Goal: Task Accomplishment & Management: Complete application form

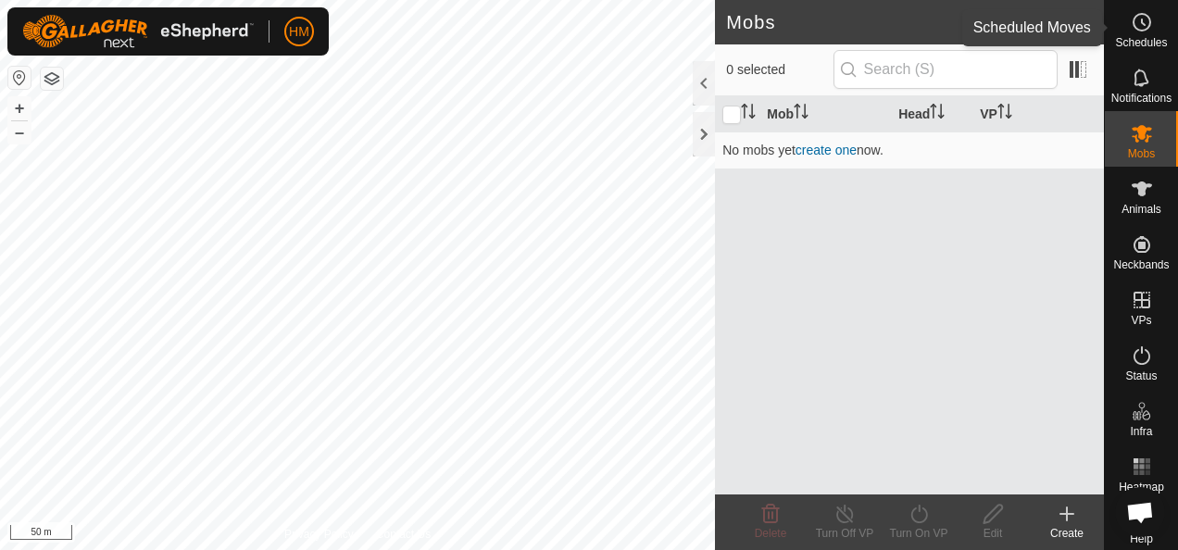
click at [1131, 26] on icon at bounding box center [1142, 22] width 22 height 22
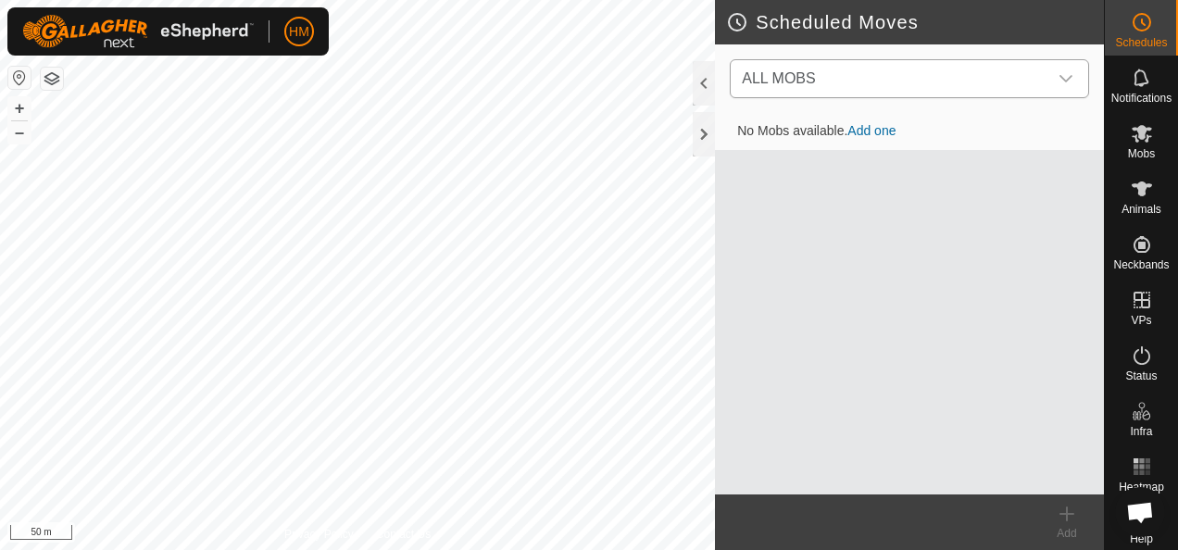
click at [1057, 76] on div "dropdown trigger" at bounding box center [1065, 78] width 37 height 37
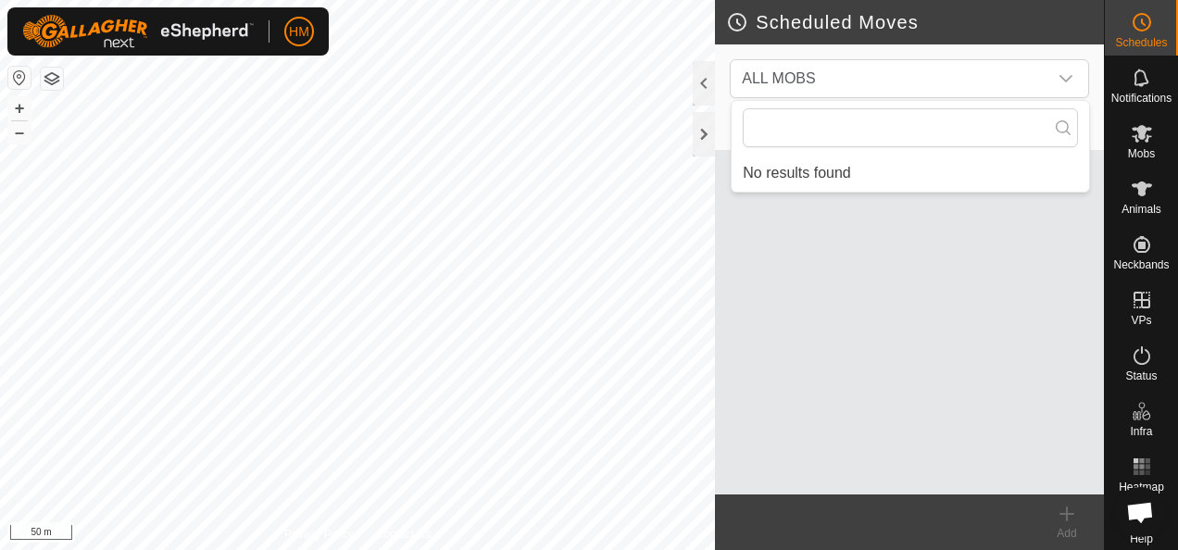
click at [909, 244] on div "No Mobs available. Add one" at bounding box center [909, 303] width 389 height 381
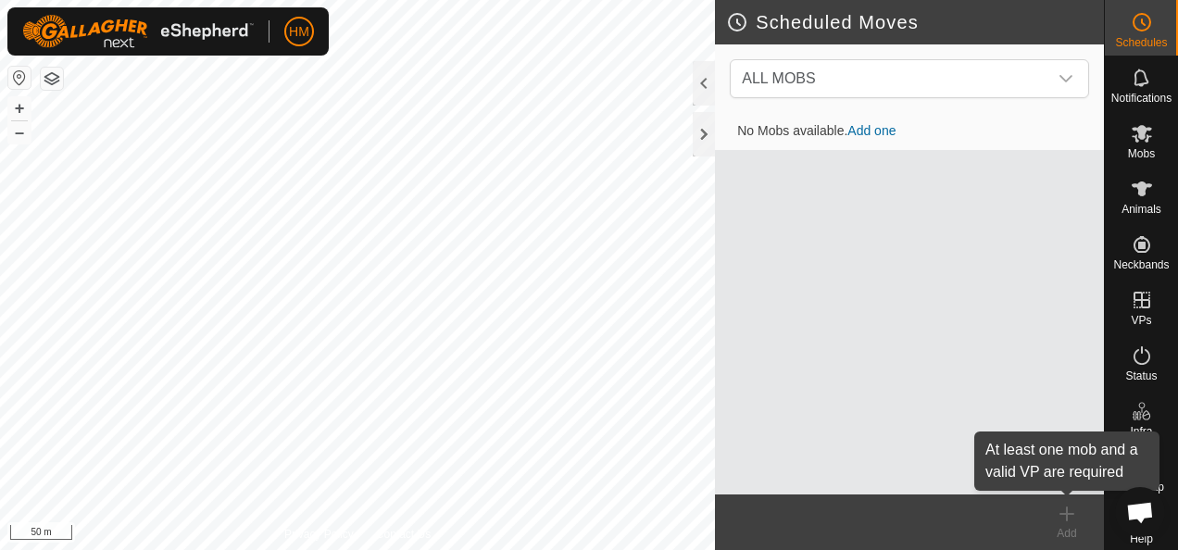
click at [1060, 524] on icon at bounding box center [1067, 514] width 22 height 22
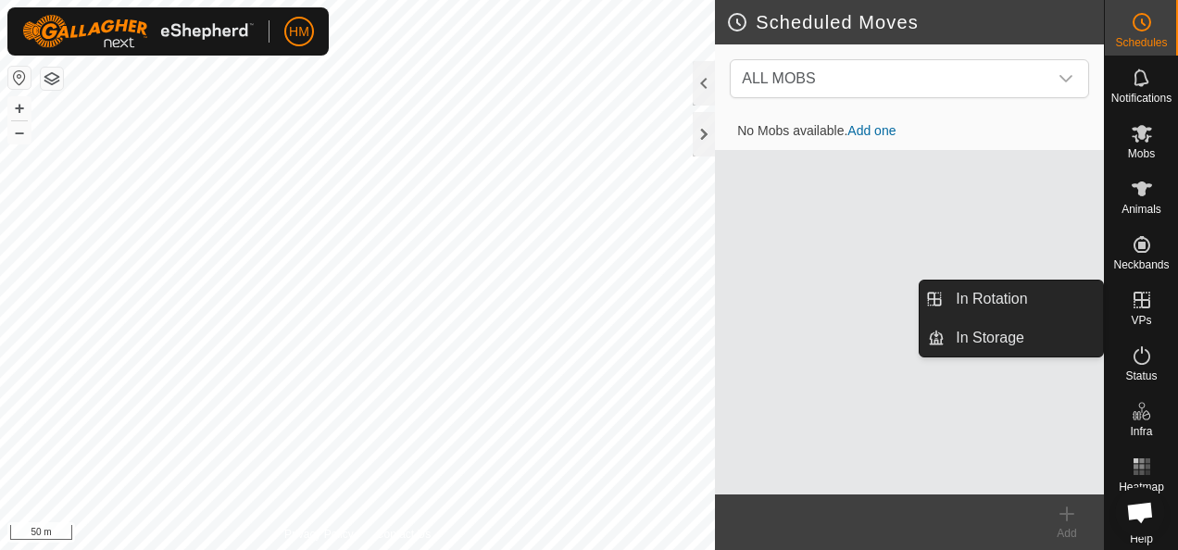
click at [1131, 304] on icon at bounding box center [1142, 300] width 22 height 22
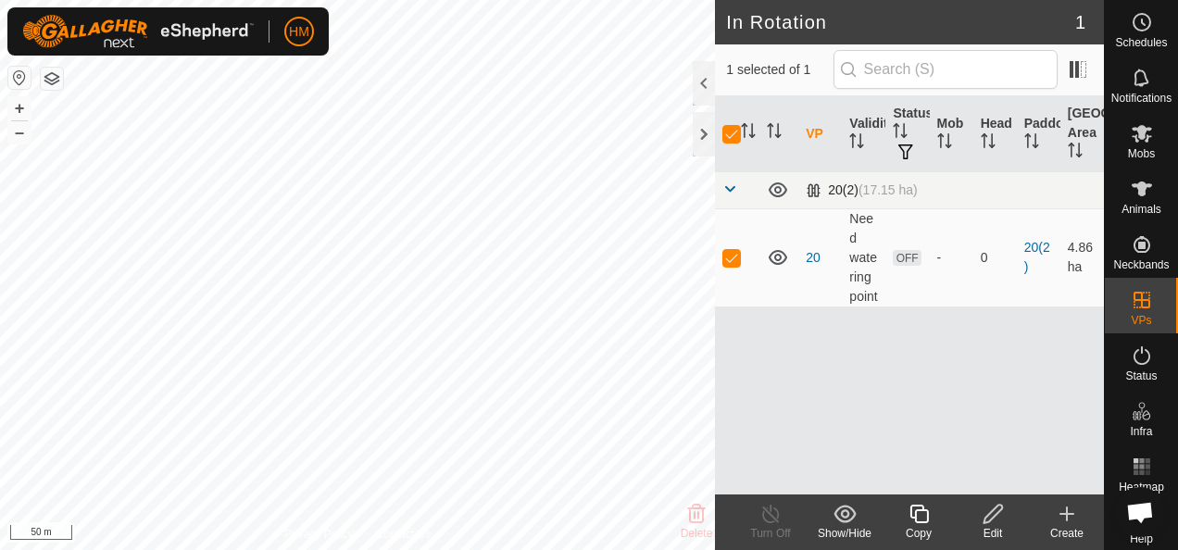
click at [726, 189] on span at bounding box center [729, 188] width 15 height 15
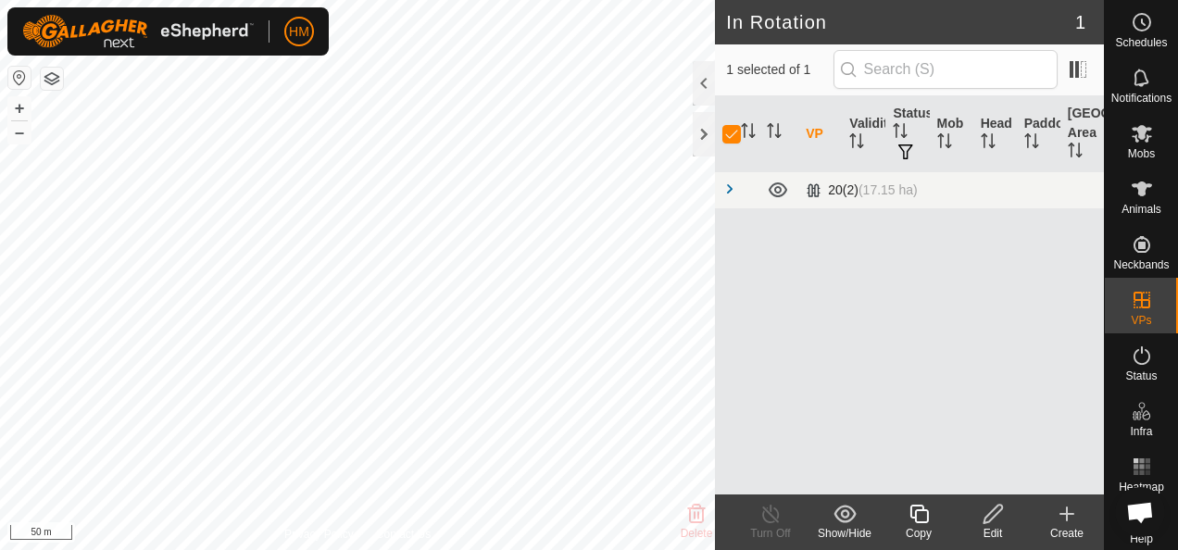
click at [726, 189] on span at bounding box center [729, 188] width 15 height 15
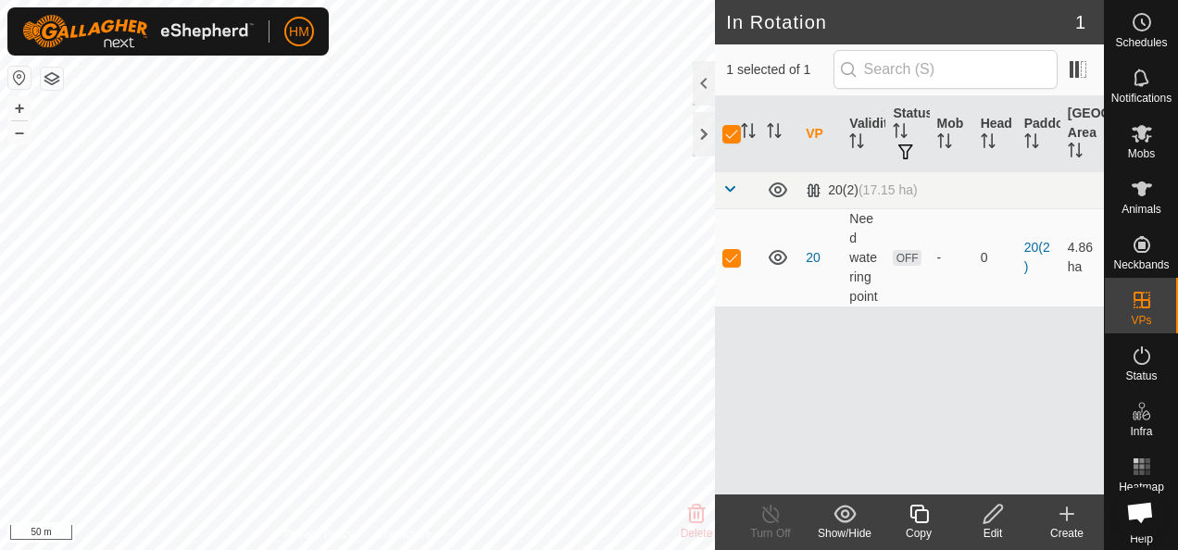
click at [981, 514] on icon at bounding box center [992, 514] width 23 height 22
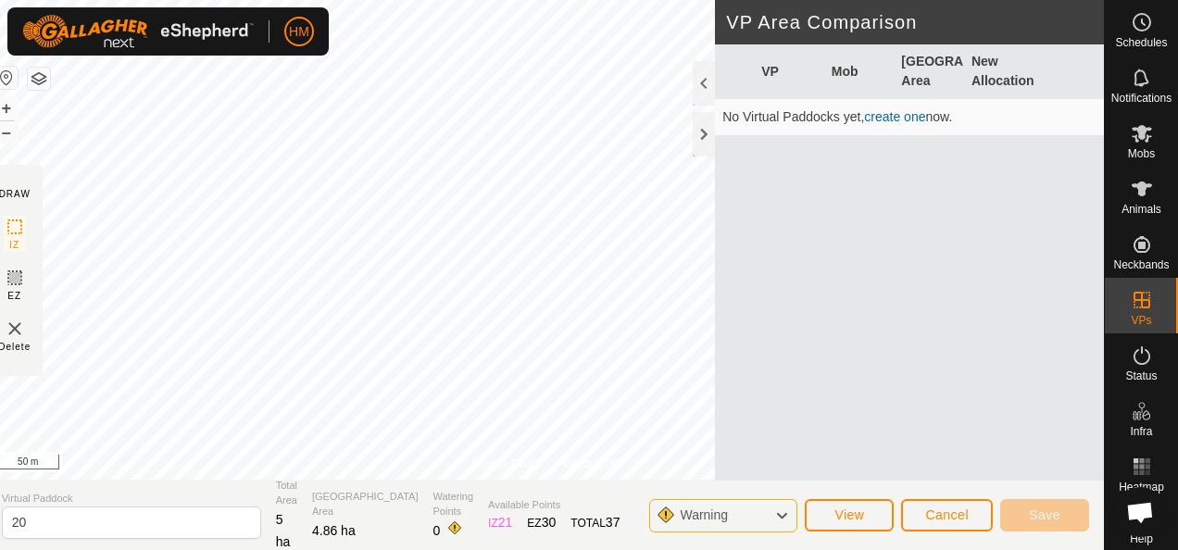
click at [26, 331] on img at bounding box center [15, 329] width 22 height 22
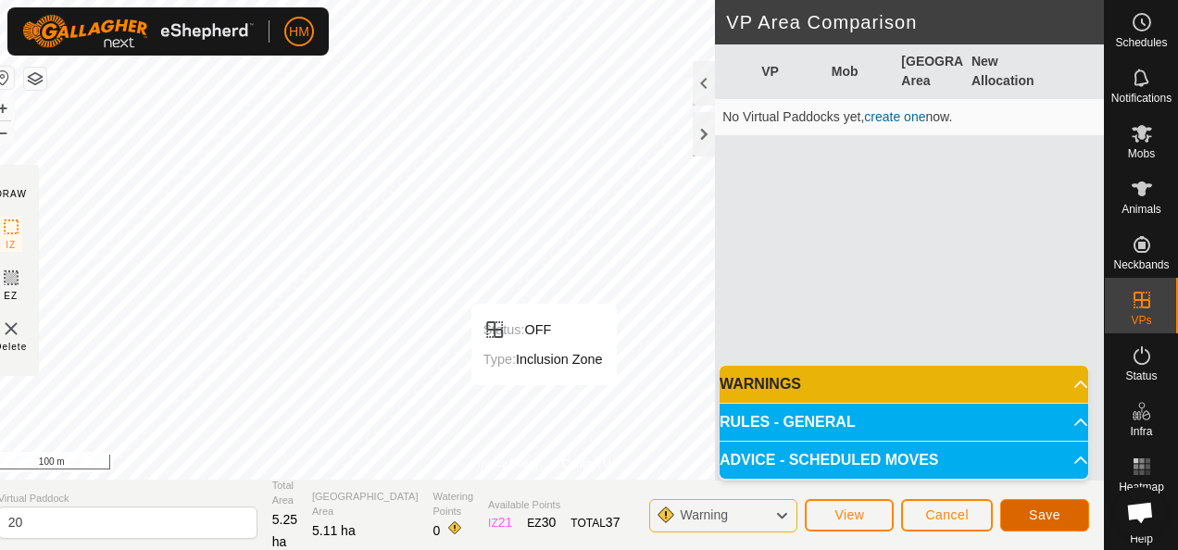
click at [1048, 508] on span "Save" at bounding box center [1044, 514] width 31 height 15
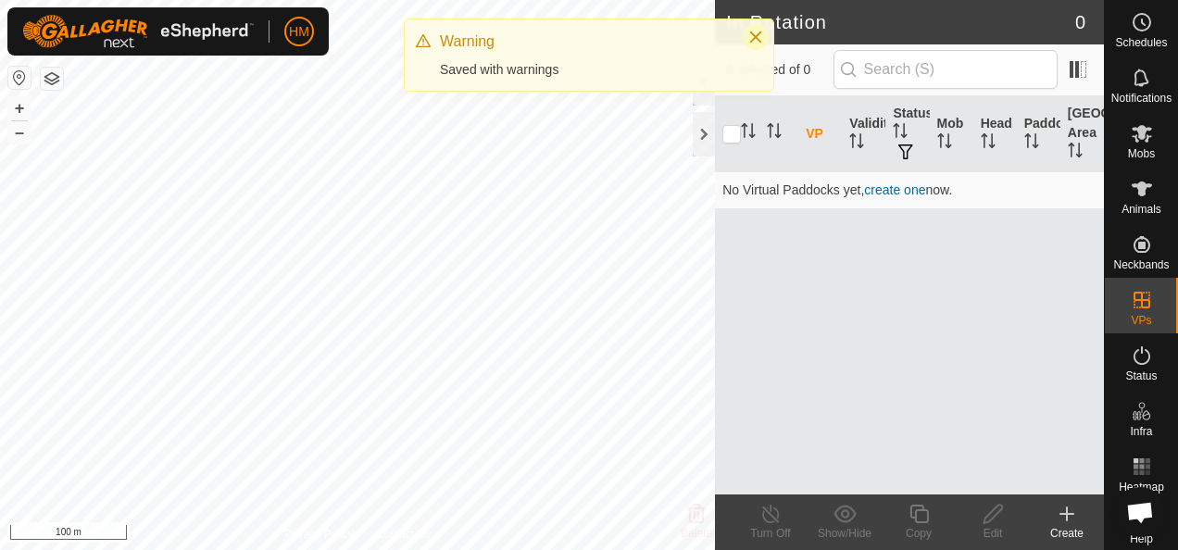
click at [758, 43] on icon "Close" at bounding box center [755, 37] width 15 height 15
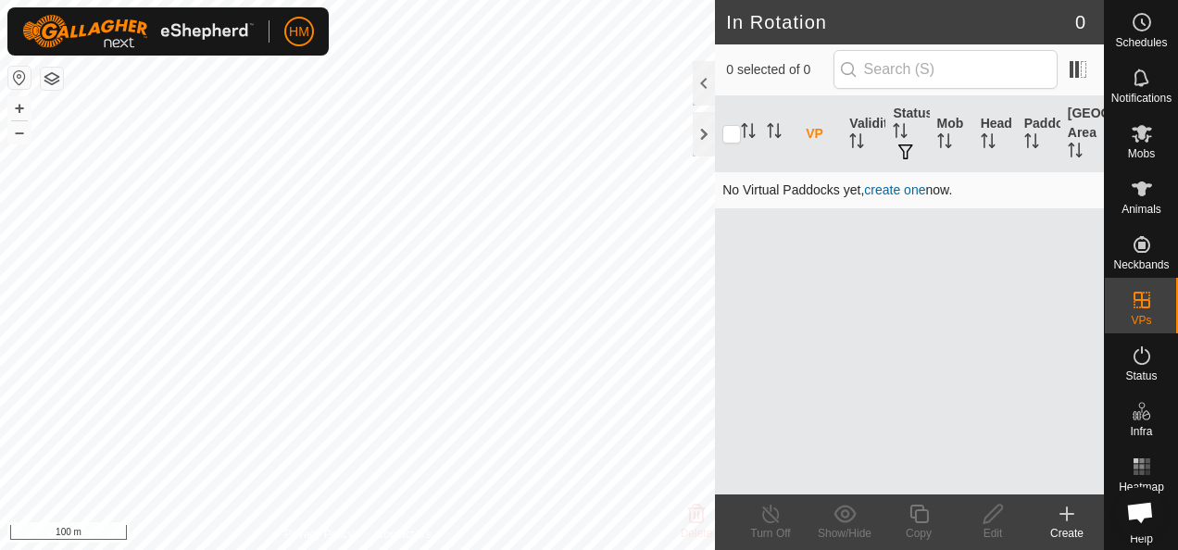
click at [902, 192] on link "create one" at bounding box center [894, 189] width 61 height 15
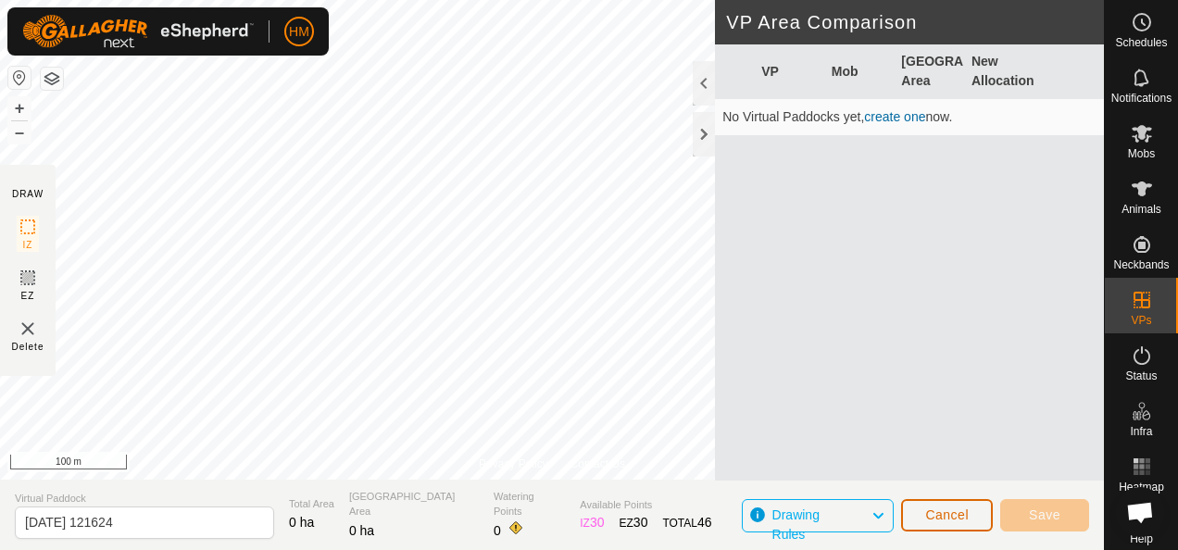
click at [931, 503] on button "Cancel" at bounding box center [947, 515] width 92 height 32
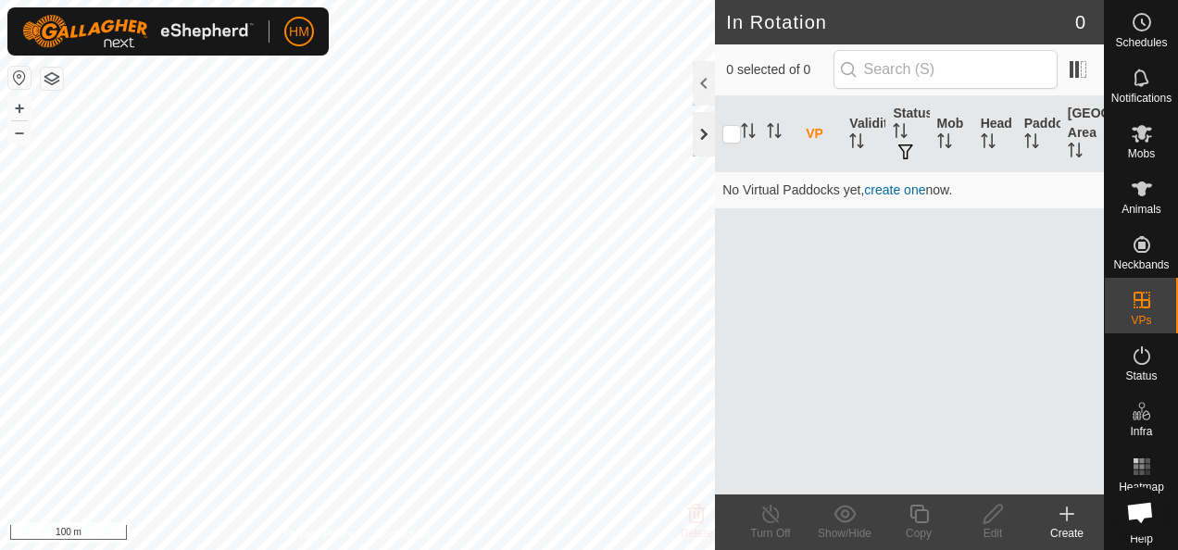
click at [698, 134] on div at bounding box center [704, 134] width 22 height 44
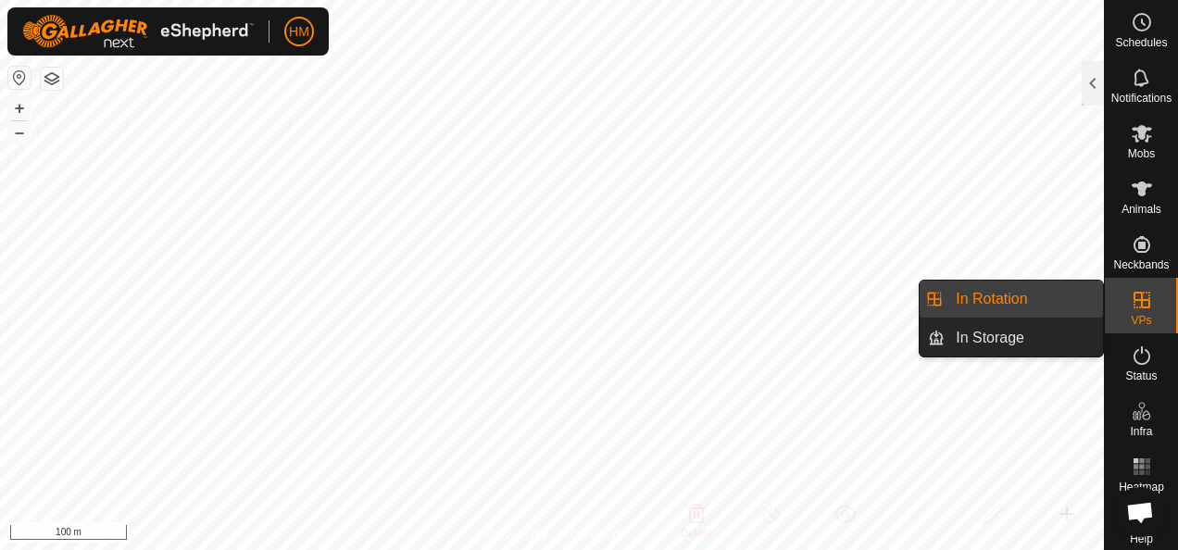
click at [1139, 299] on icon at bounding box center [1141, 300] width 17 height 17
click at [1027, 331] on link "In Storage" at bounding box center [1023, 337] width 158 height 37
click at [1022, 289] on link "In Rotation" at bounding box center [1023, 299] width 158 height 37
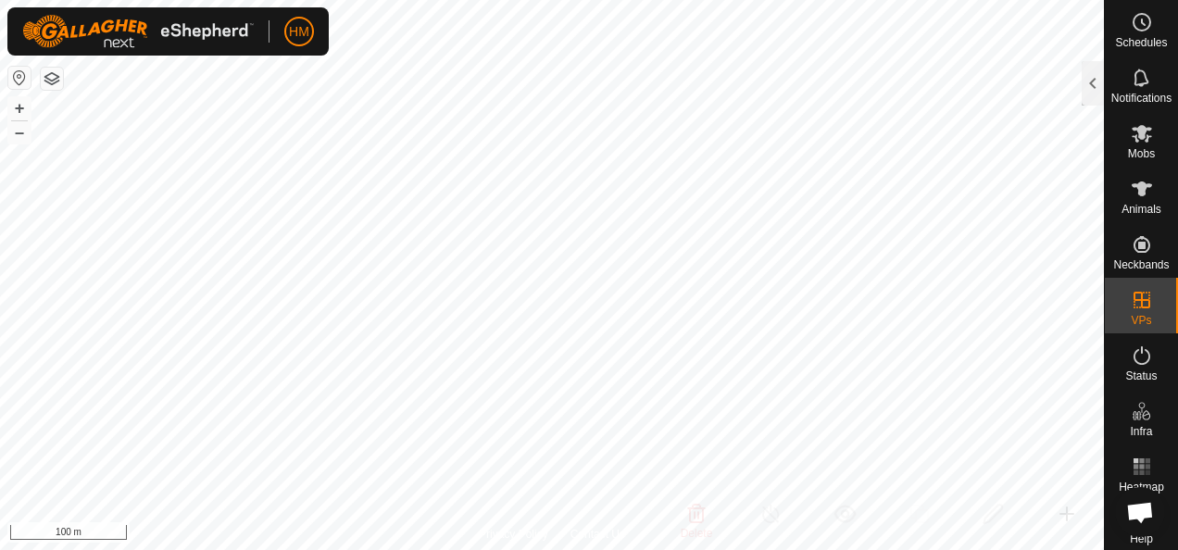
checkbox input "true"
checkbox input "false"
checkbox input "true"
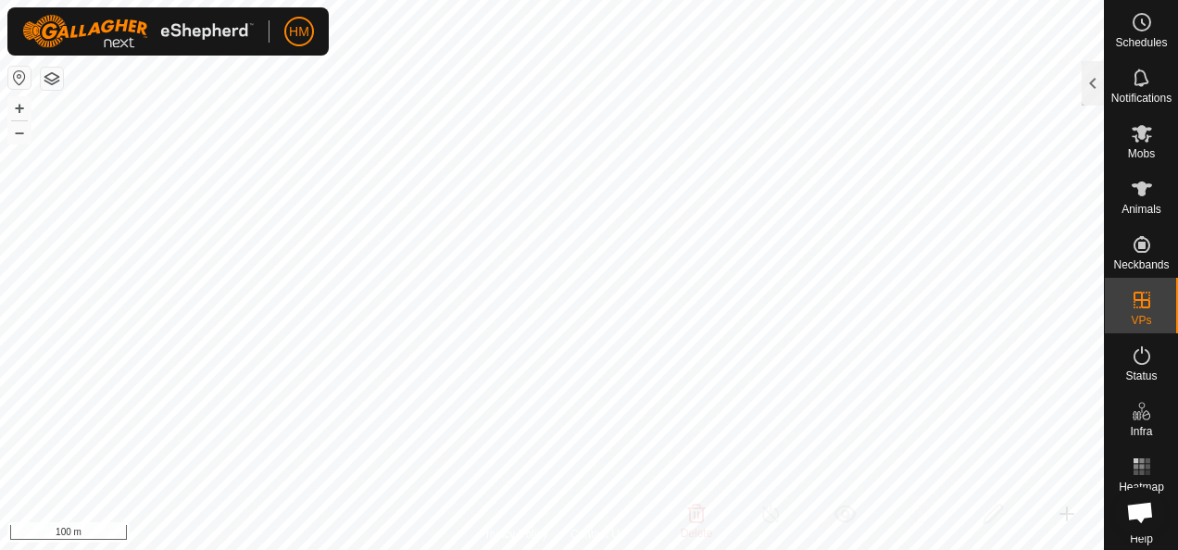
checkbox input "true"
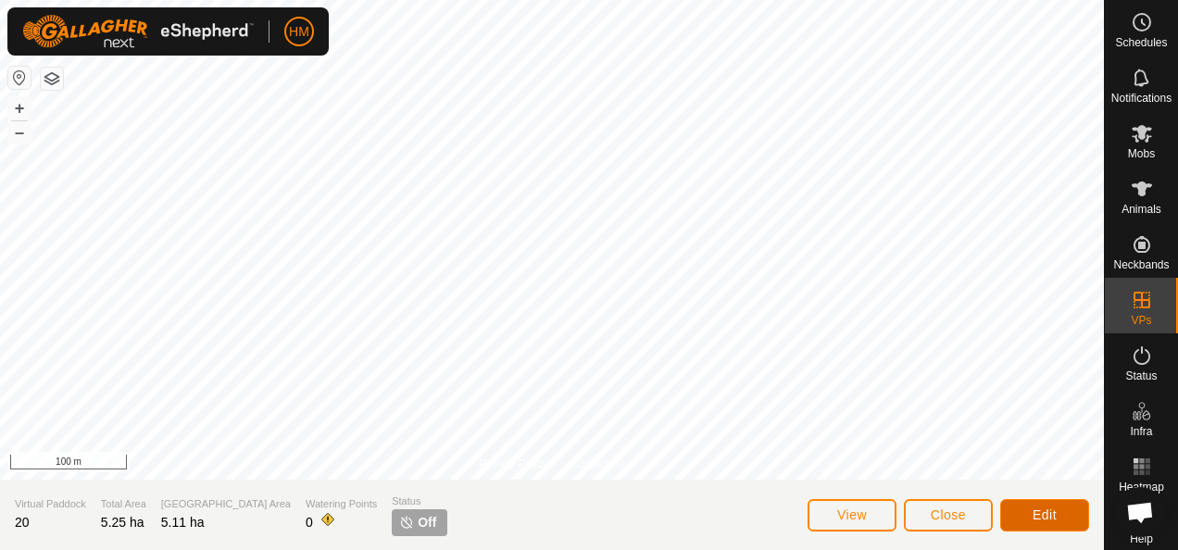
click at [1021, 511] on button "Edit" at bounding box center [1044, 515] width 89 height 32
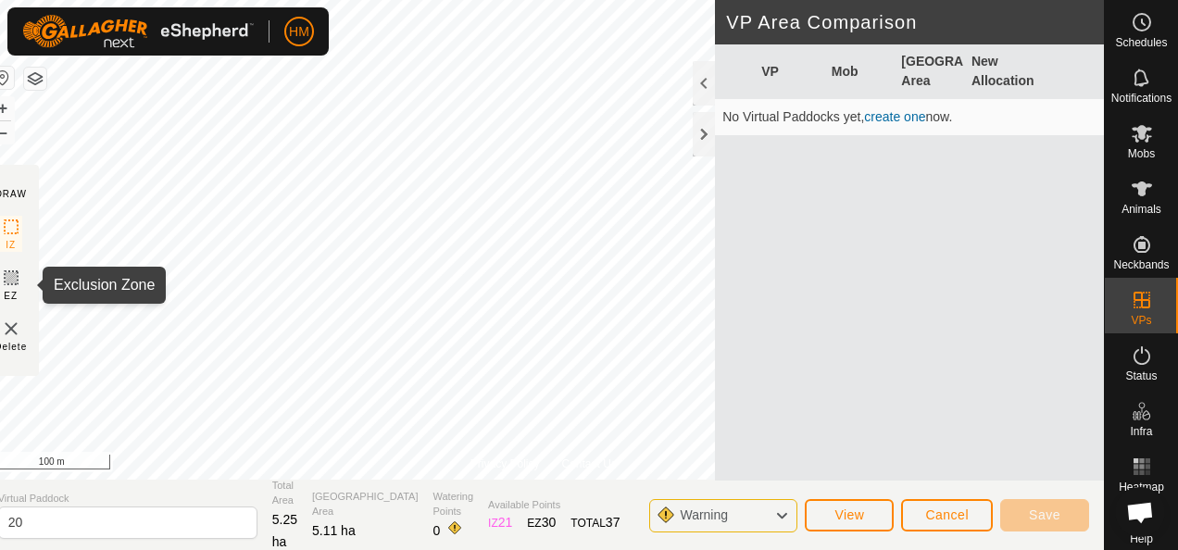
click at [22, 269] on icon at bounding box center [11, 278] width 22 height 22
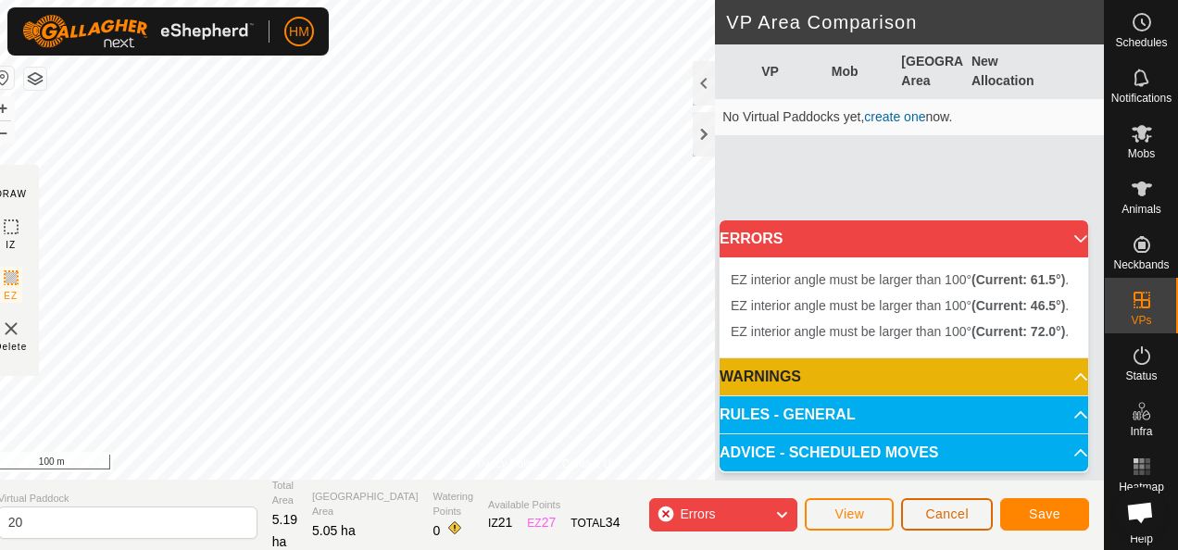
click at [925, 516] on button "Cancel" at bounding box center [947, 514] width 92 height 32
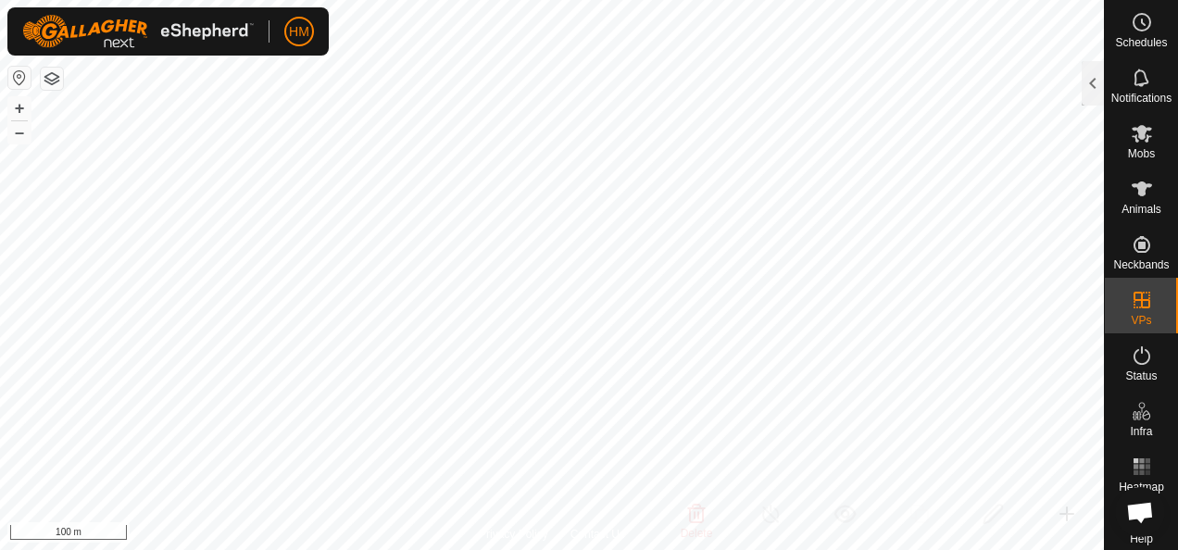
checkbox input "true"
checkbox input "false"
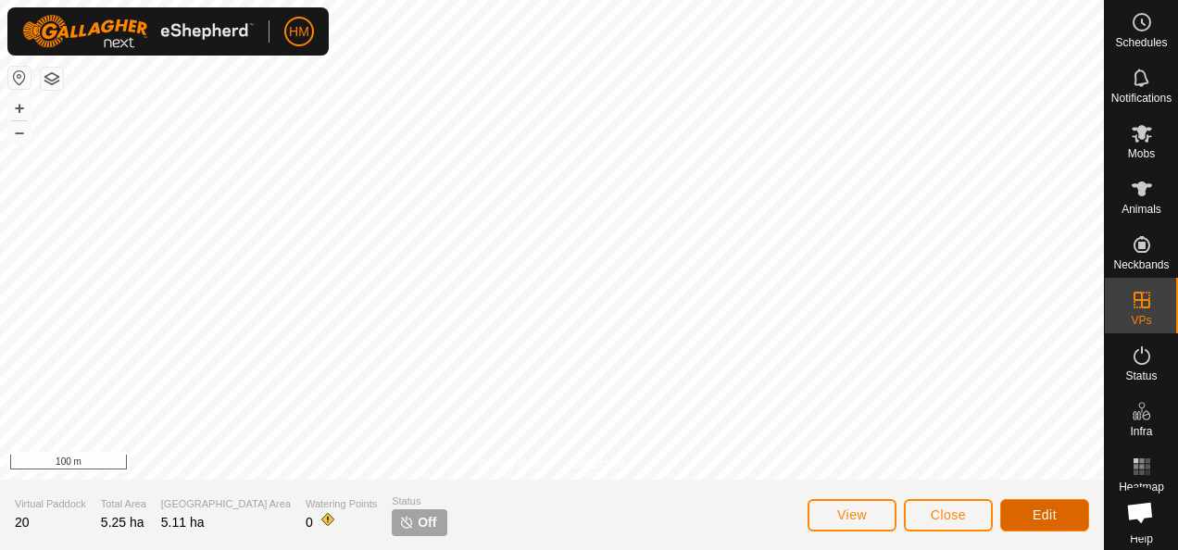
click at [1019, 520] on button "Edit" at bounding box center [1044, 515] width 89 height 32
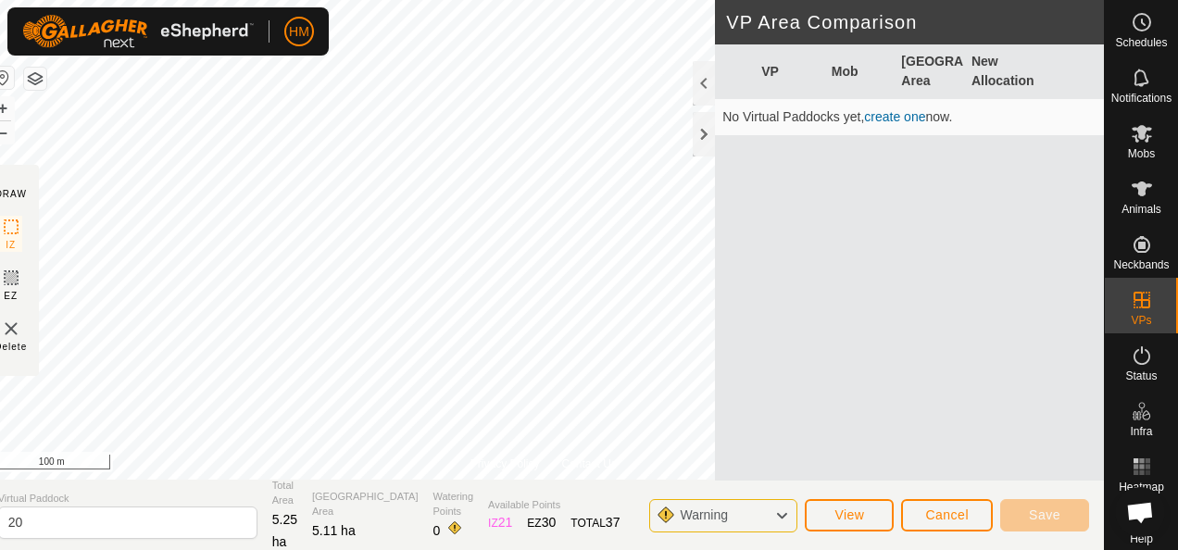
click at [22, 326] on img at bounding box center [11, 329] width 22 height 22
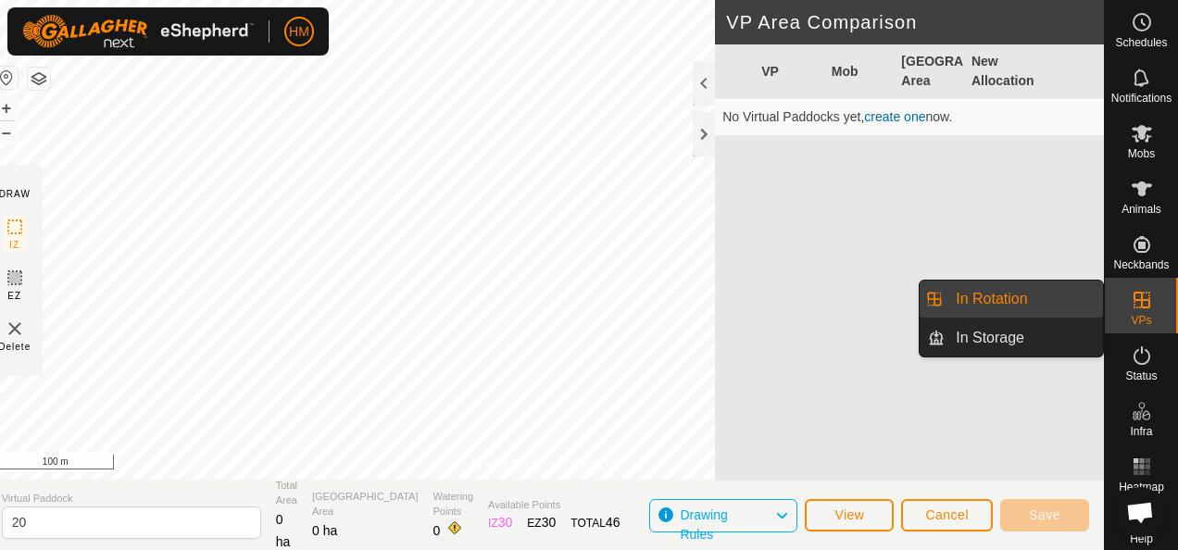
click at [1131, 330] on div "VPs" at bounding box center [1141, 306] width 73 height 56
click at [992, 305] on link "In Rotation" at bounding box center [1023, 299] width 158 height 37
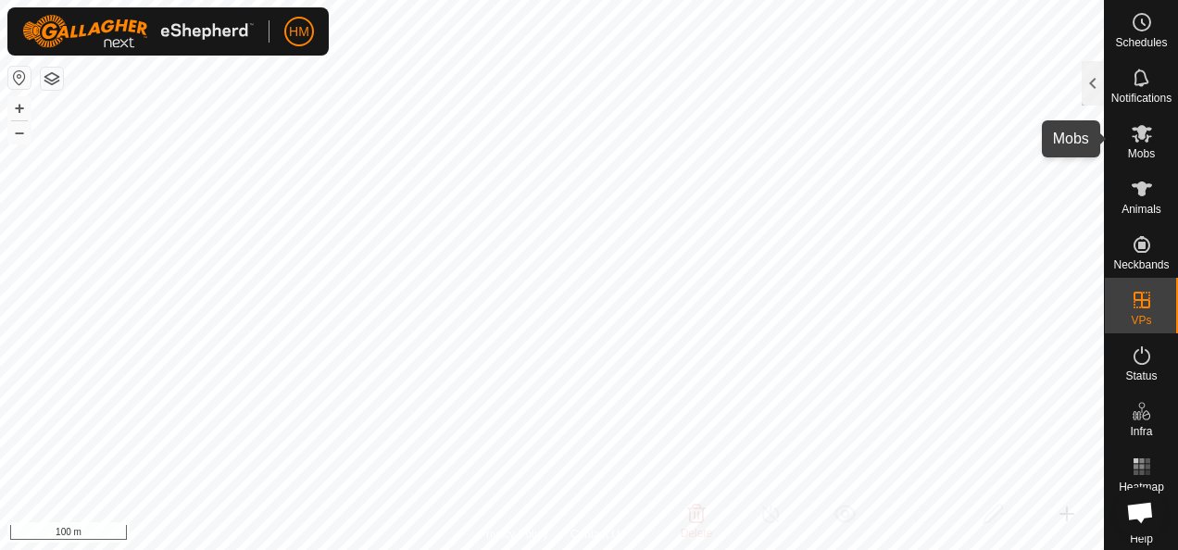
click at [1139, 140] on icon at bounding box center [1141, 134] width 20 height 18
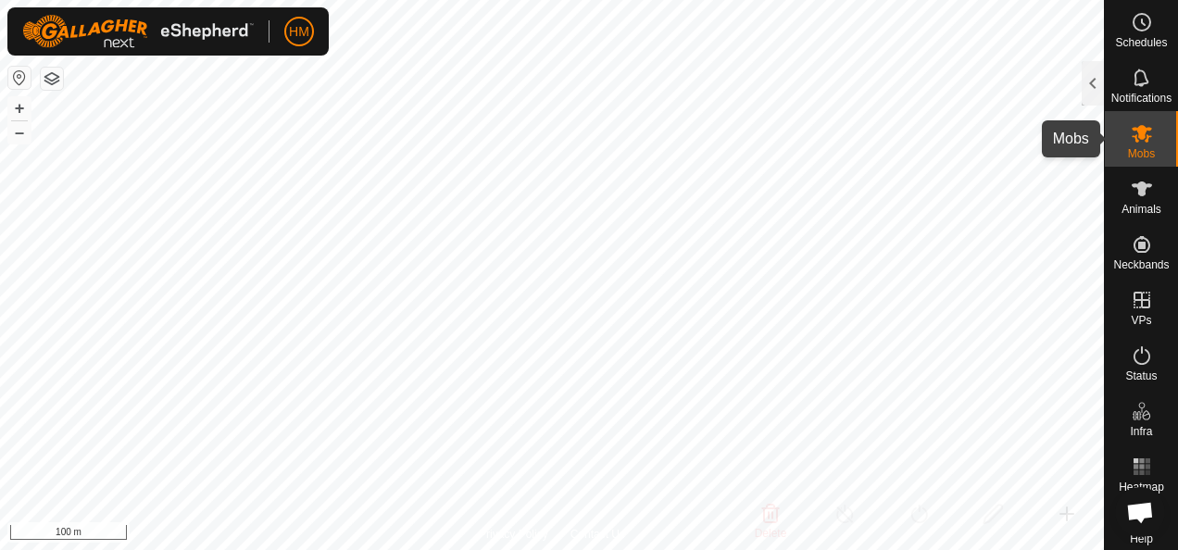
click at [1136, 144] on es-mob-svg-icon at bounding box center [1141, 134] width 33 height 30
click at [1087, 74] on div at bounding box center [1092, 83] width 22 height 44
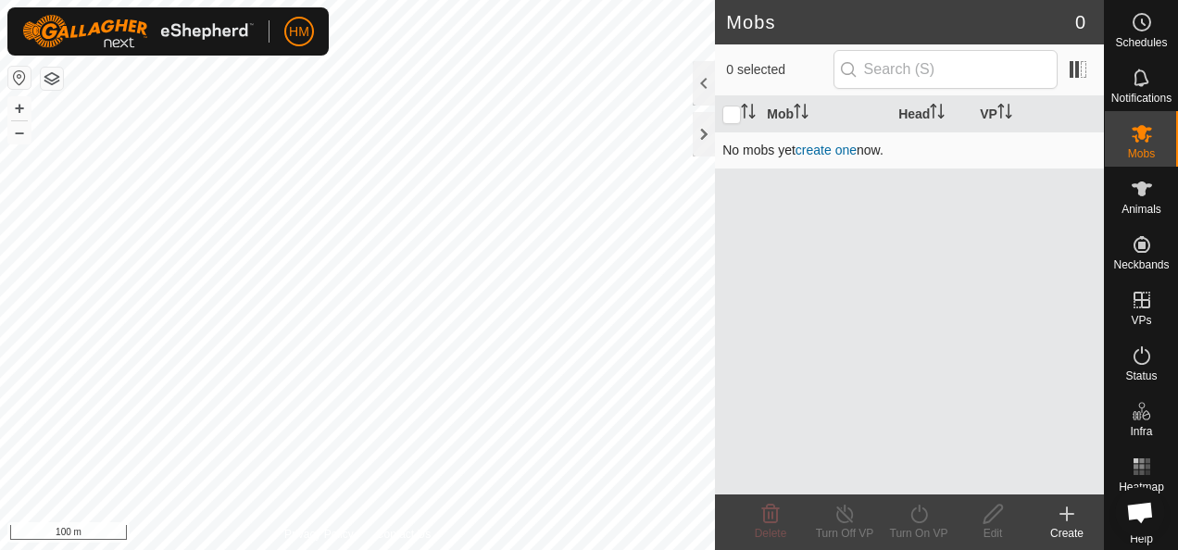
click at [847, 152] on link "create one" at bounding box center [825, 150] width 61 height 15
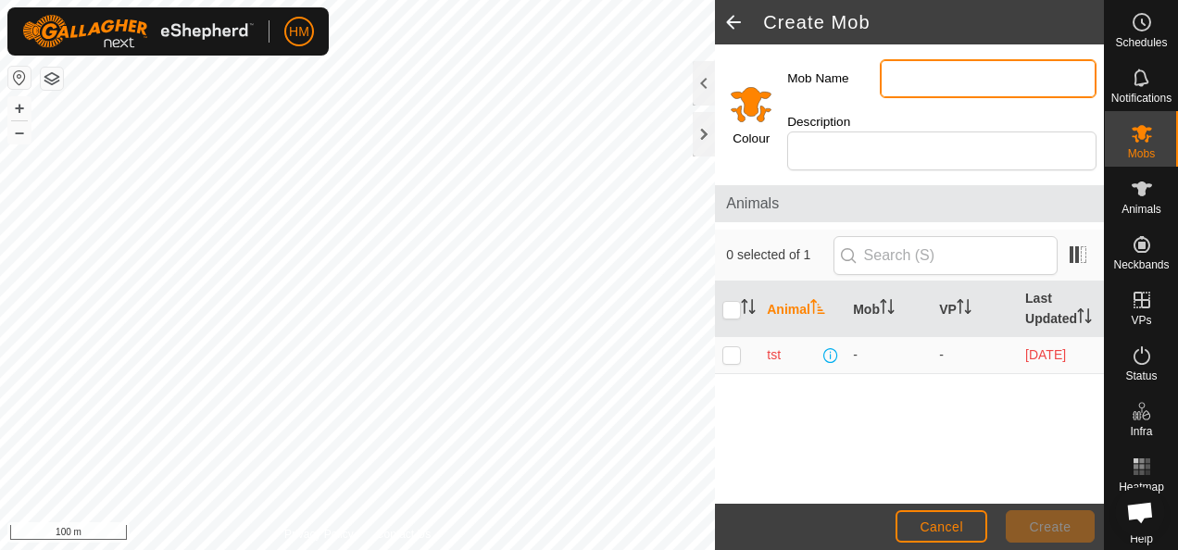
click at [980, 76] on input "Mob Name" at bounding box center [988, 78] width 217 height 39
type input "Test"
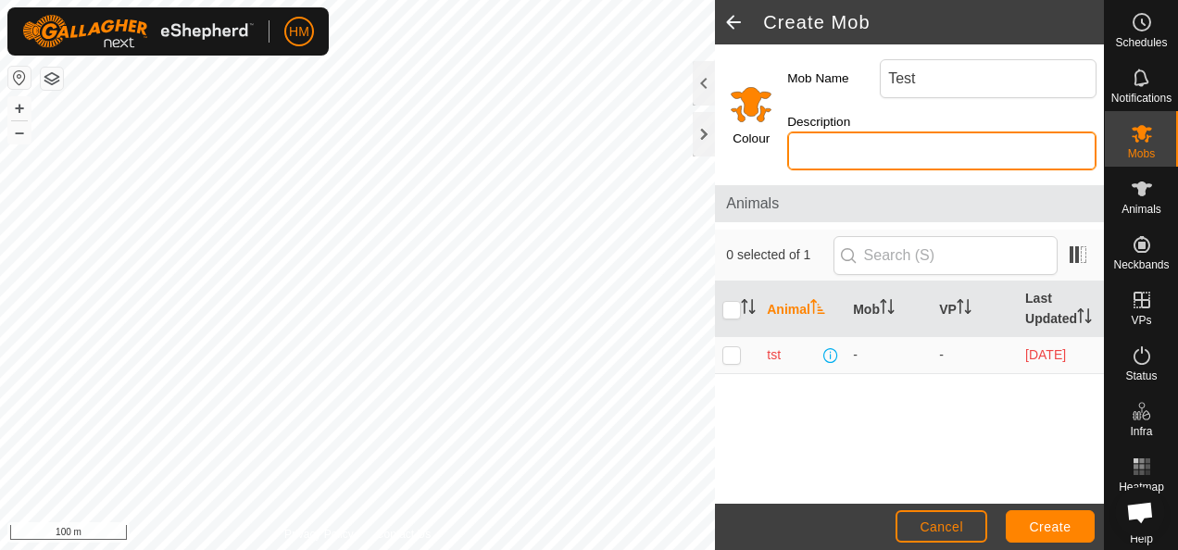
click at [925, 147] on input "Description" at bounding box center [941, 150] width 309 height 39
type input "Test 1"
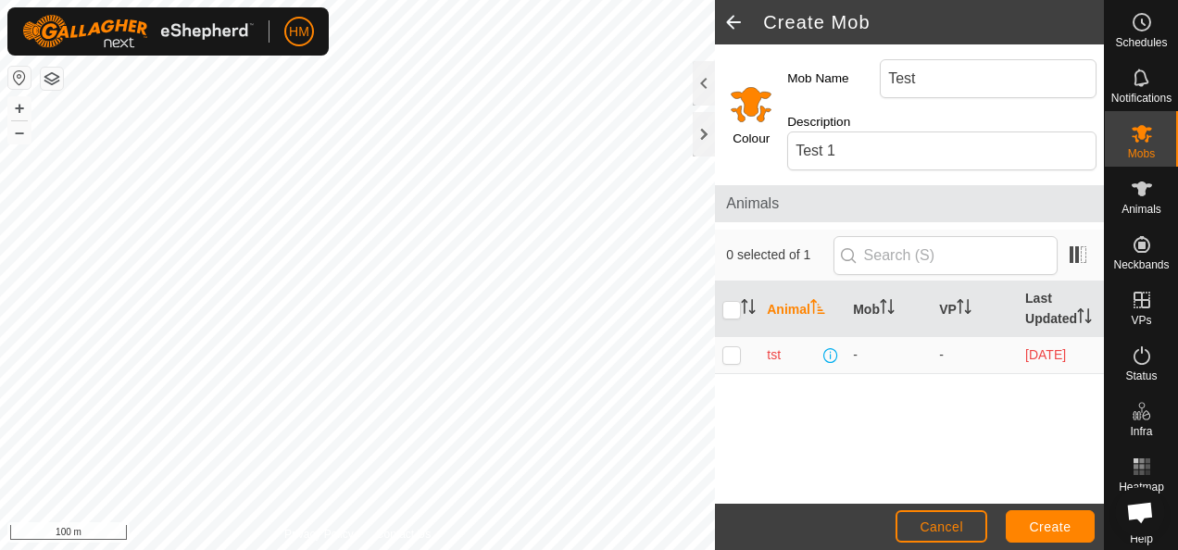
click at [917, 415] on div "Animal Mob VP Last Updated tst - - [DATE]" at bounding box center [909, 392] width 389 height 222
click at [736, 356] on p-checkbox at bounding box center [731, 354] width 19 height 15
checkbox input "true"
click at [1059, 525] on span "Create" at bounding box center [1051, 526] width 42 height 15
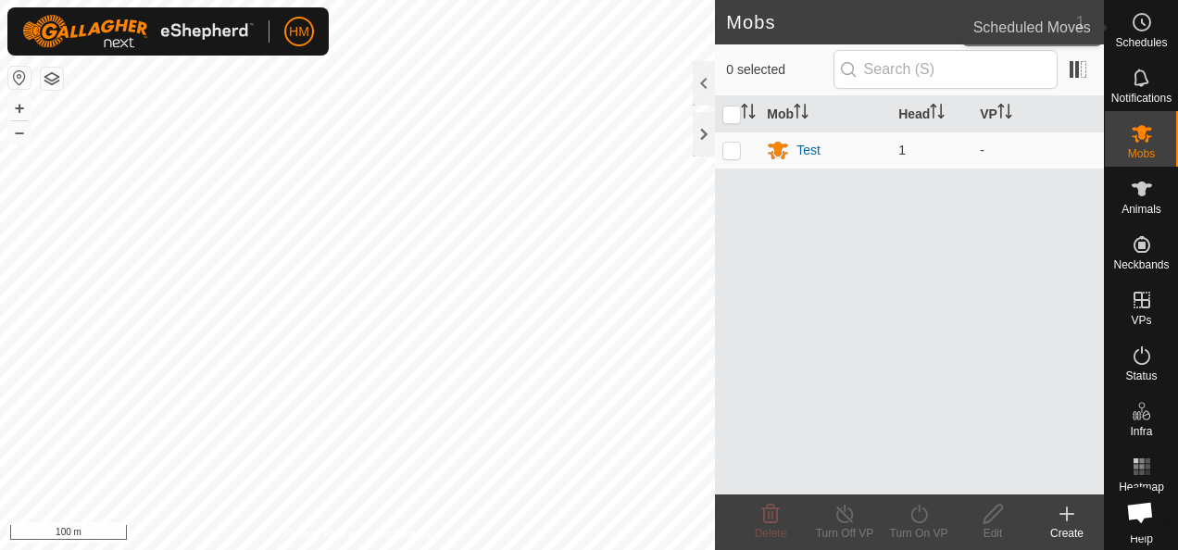
click at [1131, 10] on es-schedule-vp-svg-icon at bounding box center [1141, 22] width 33 height 30
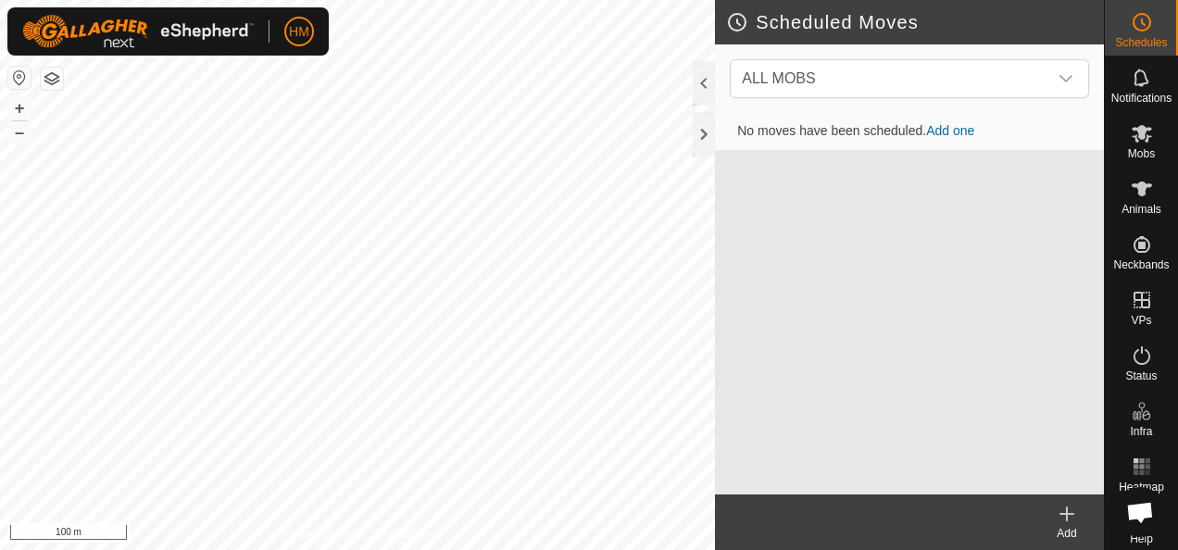
click at [948, 133] on link "Add one" at bounding box center [950, 130] width 48 height 15
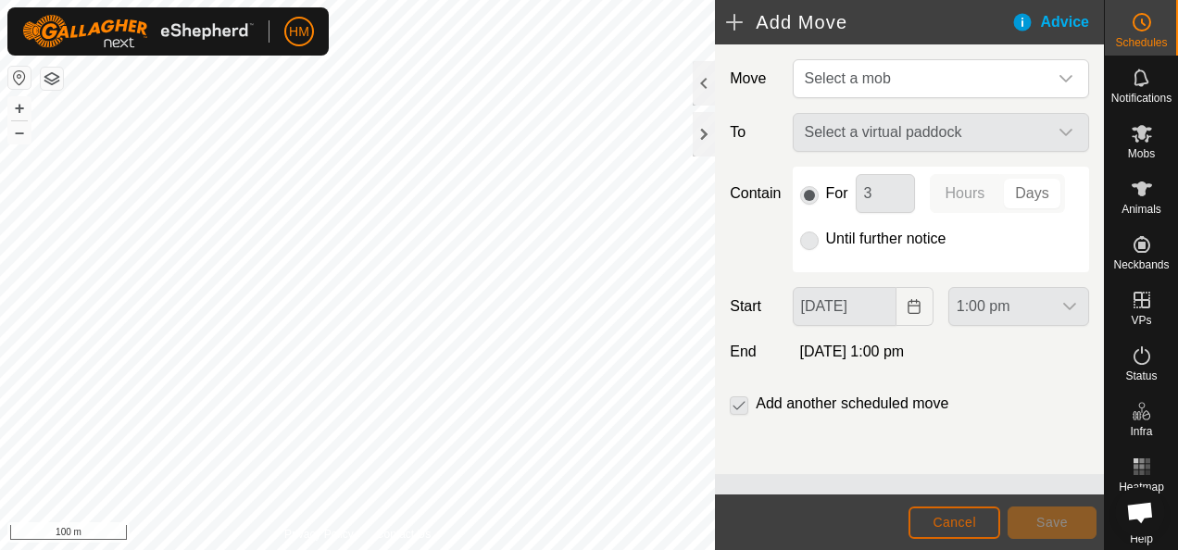
click at [921, 522] on button "Cancel" at bounding box center [954, 522] width 92 height 32
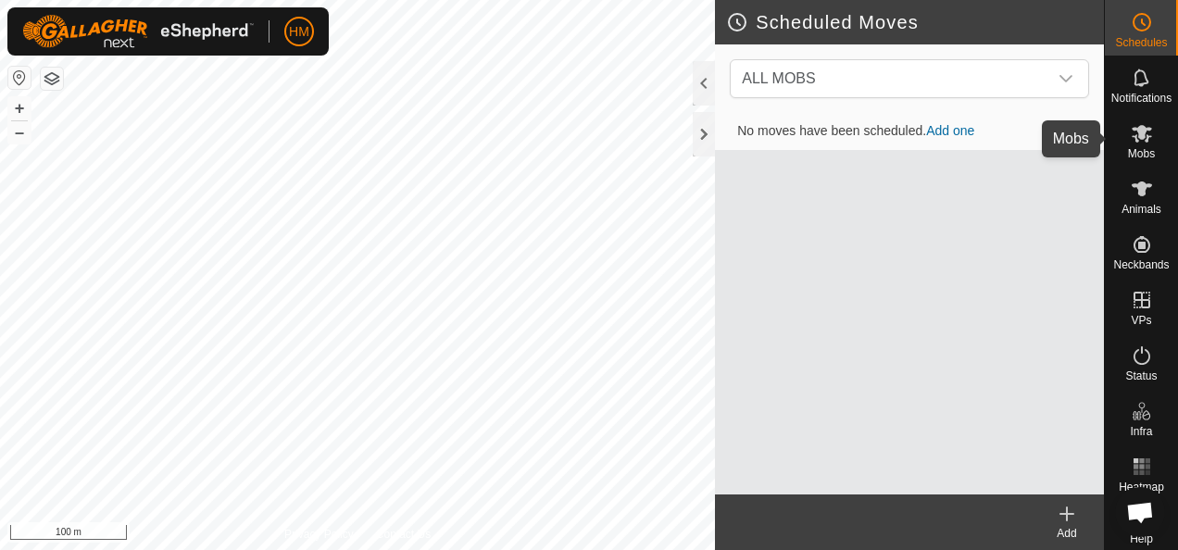
click at [1117, 143] on div "Mobs" at bounding box center [1141, 139] width 73 height 56
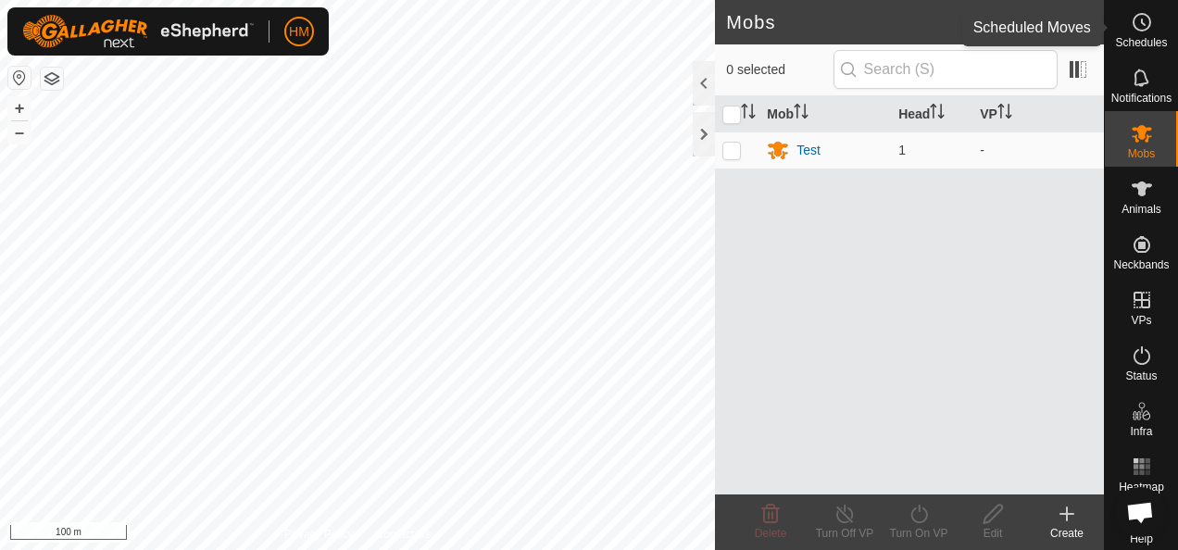
click at [1131, 31] on icon at bounding box center [1142, 22] width 22 height 22
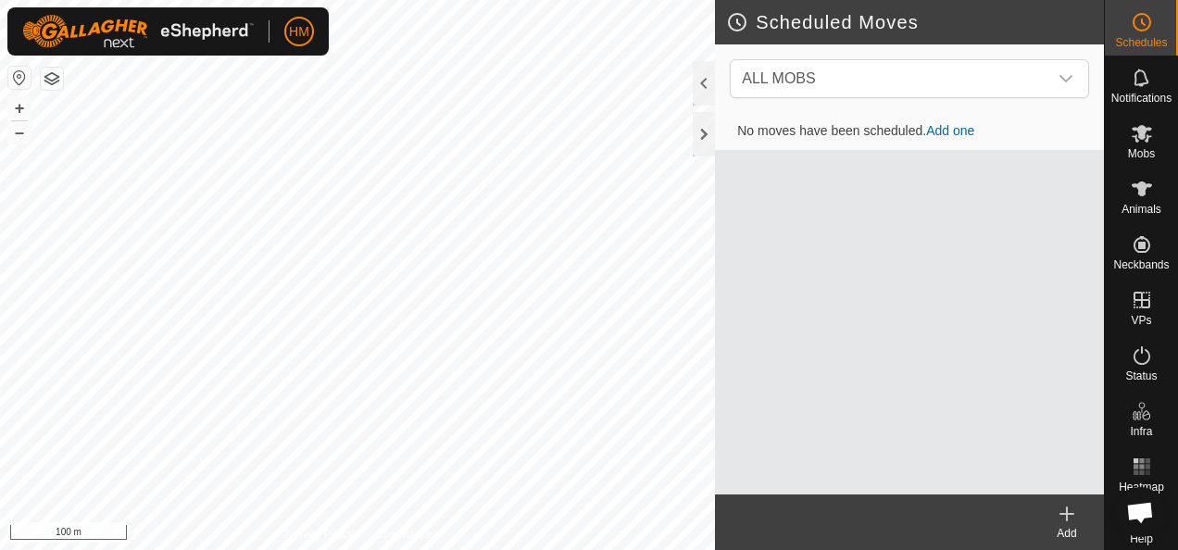
click at [959, 138] on td "No moves have been scheduled. Add one" at bounding box center [909, 131] width 389 height 37
click at [992, 71] on span "ALL MOBS" at bounding box center [890, 78] width 313 height 37
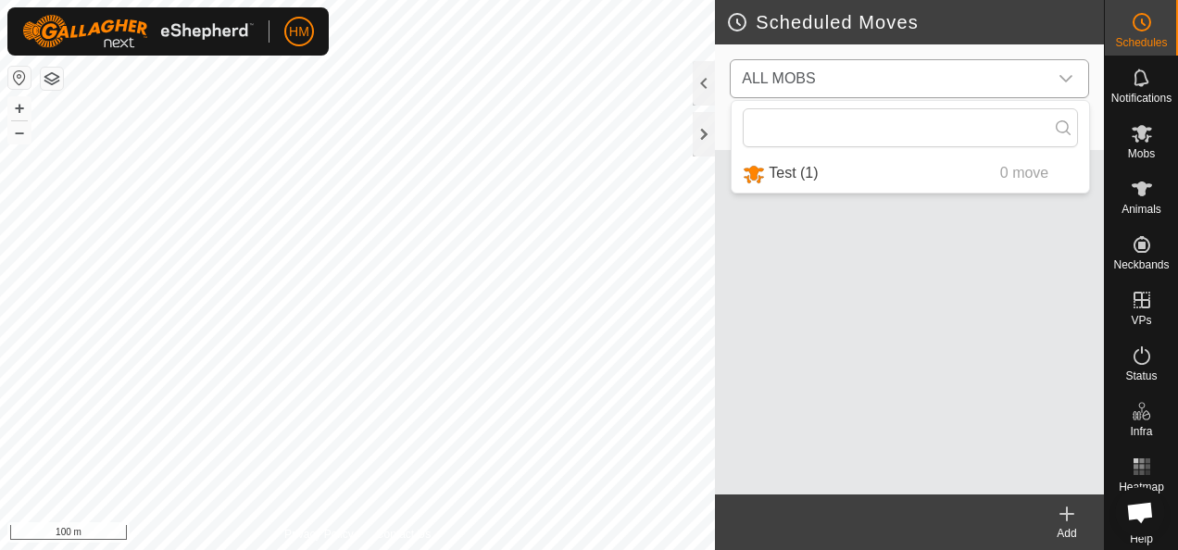
click at [904, 163] on li "Test (1) 0 move" at bounding box center [909, 174] width 357 height 38
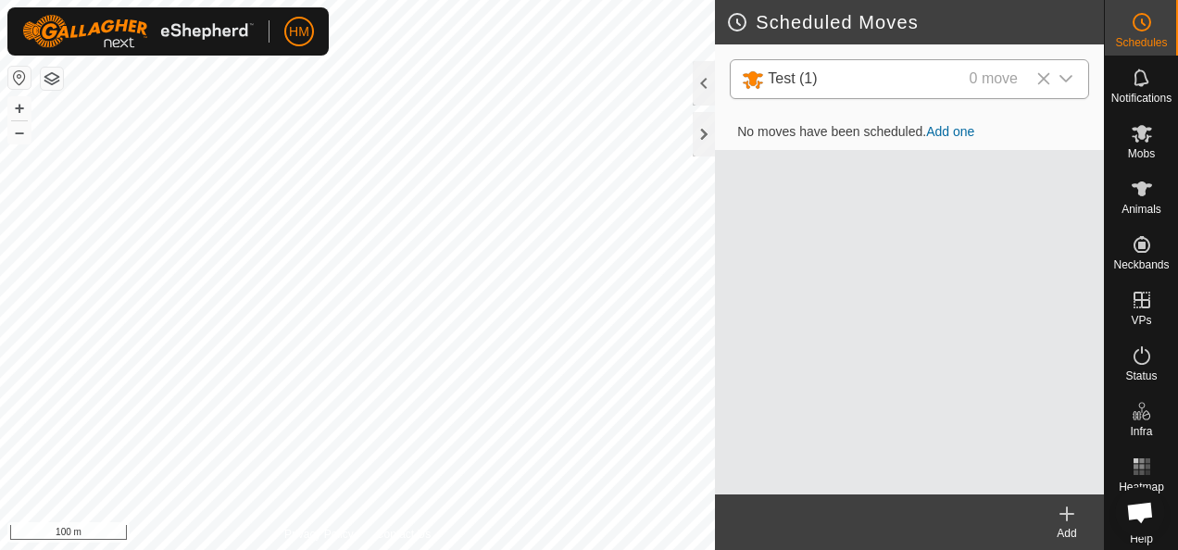
click at [954, 129] on link "Add one" at bounding box center [950, 131] width 48 height 15
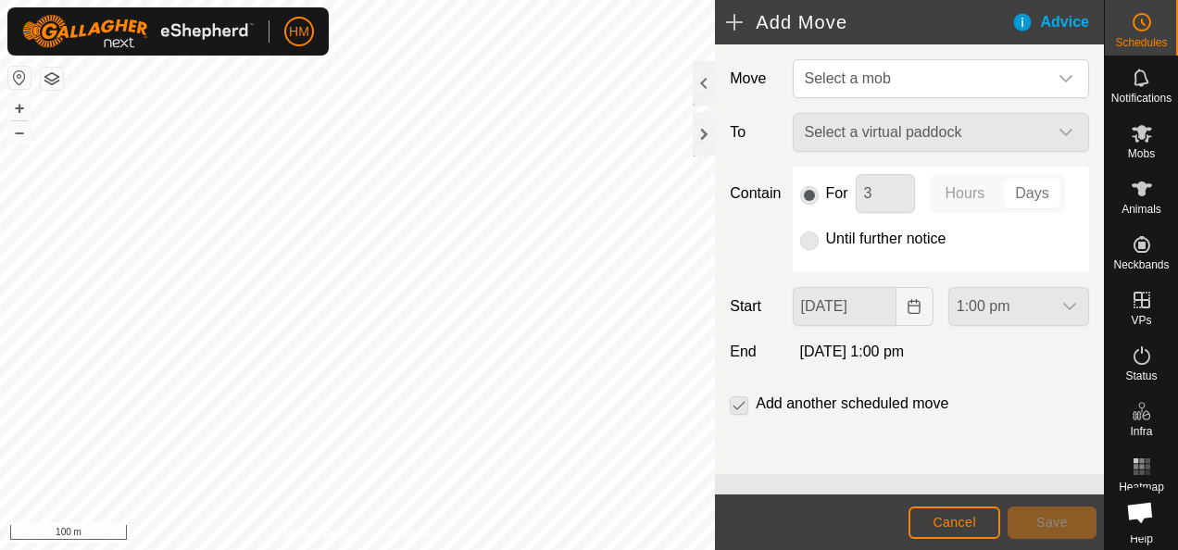
click at [906, 136] on div "Select a virtual paddock" at bounding box center [940, 132] width 311 height 39
click at [806, 239] on p-radiobutton at bounding box center [809, 239] width 19 height 22
click at [1135, 135] on icon at bounding box center [1141, 134] width 20 height 18
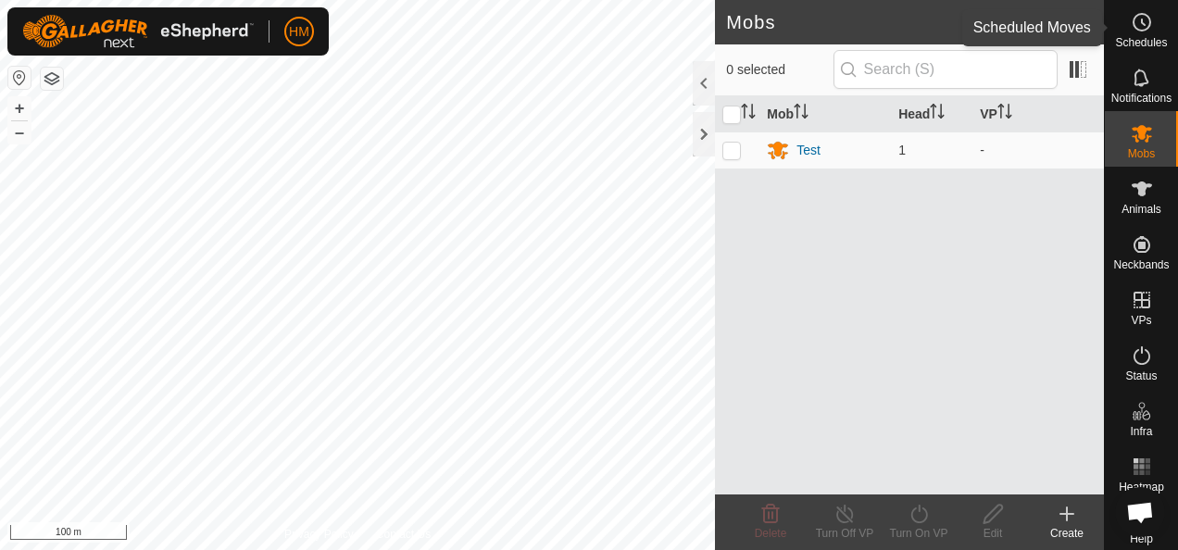
click at [1132, 20] on icon at bounding box center [1142, 22] width 22 height 22
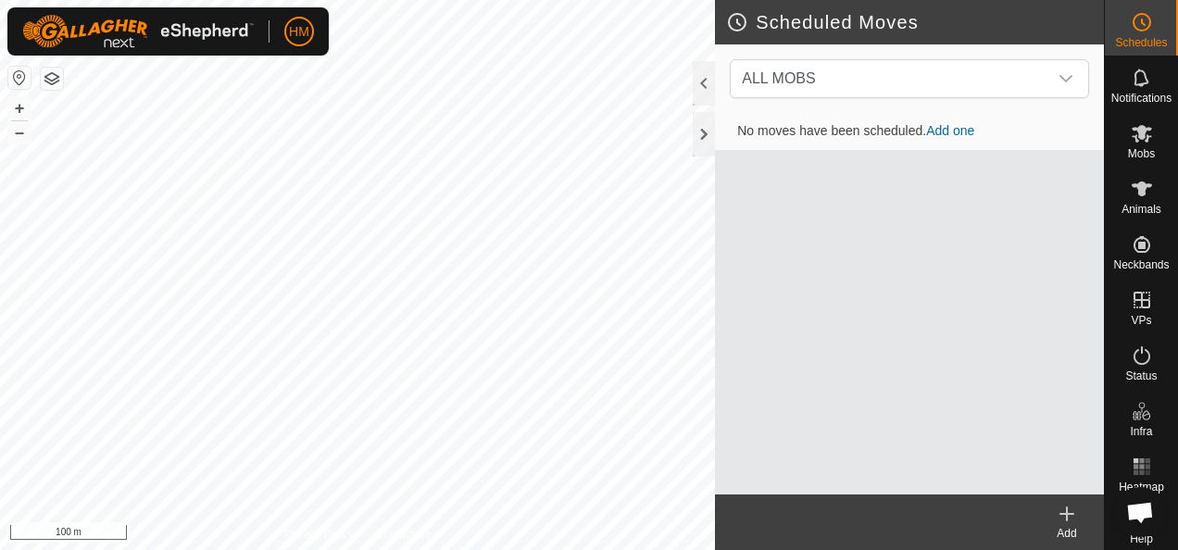
click at [958, 135] on link "Add one" at bounding box center [950, 130] width 48 height 15
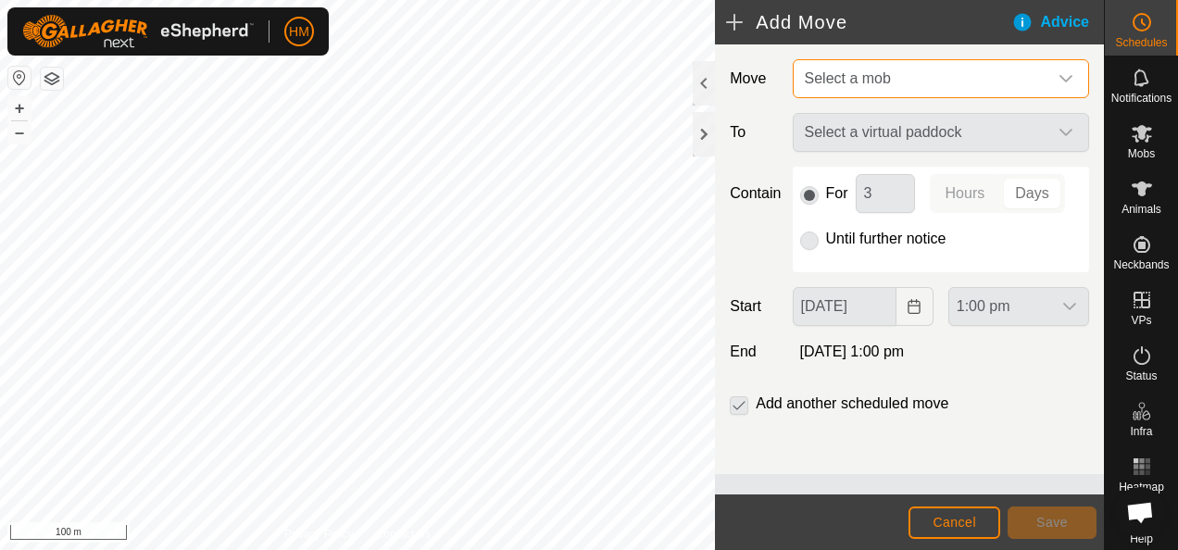
click at [933, 80] on span "Select a mob" at bounding box center [922, 78] width 250 height 37
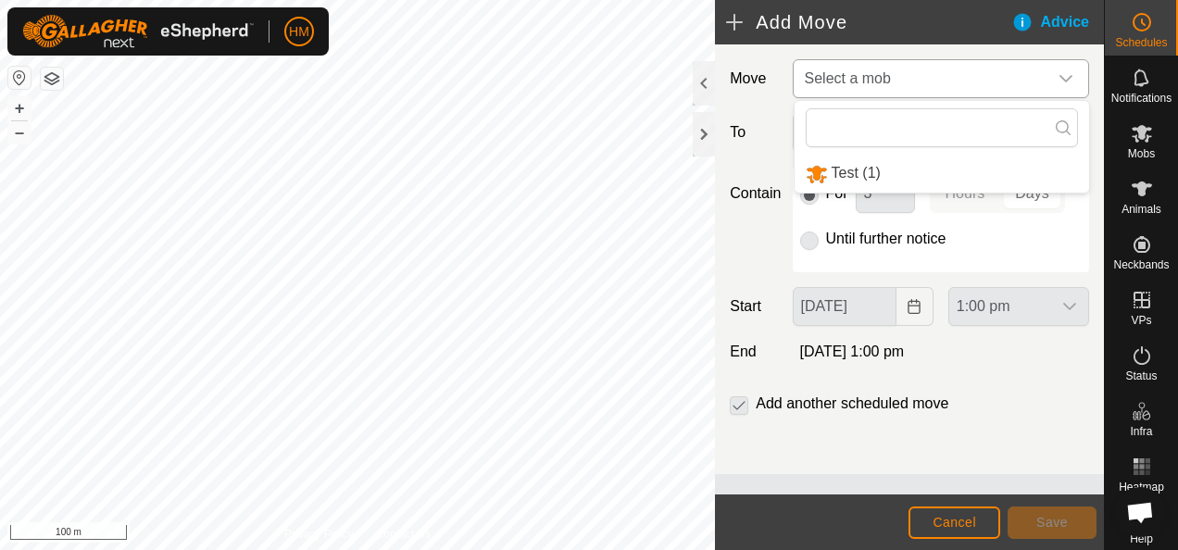
click at [898, 181] on li "Test (1)" at bounding box center [941, 174] width 294 height 38
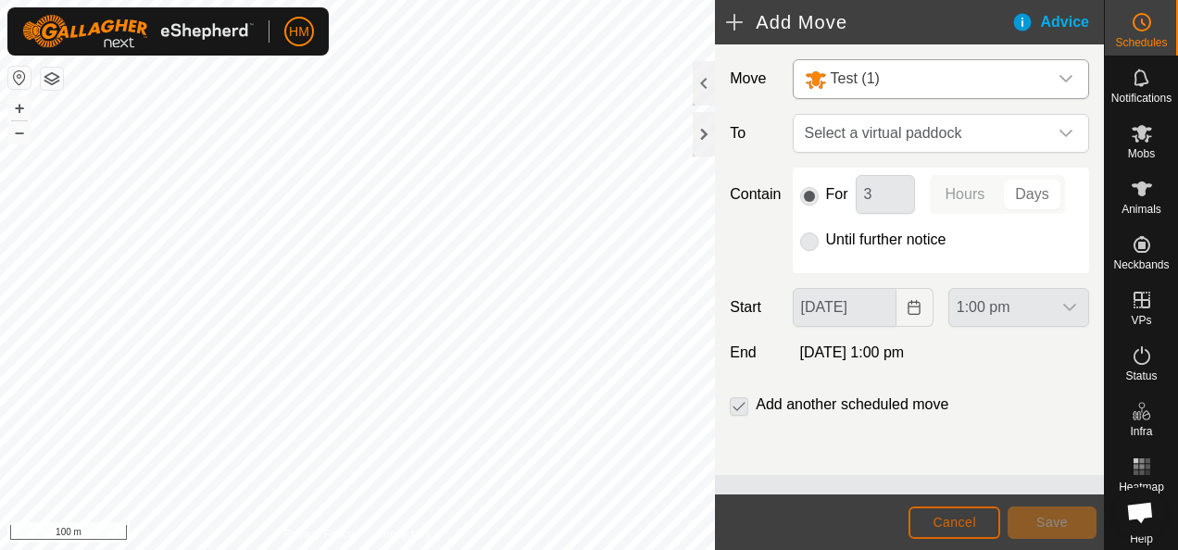
click at [934, 523] on span "Cancel" at bounding box center [954, 522] width 44 height 15
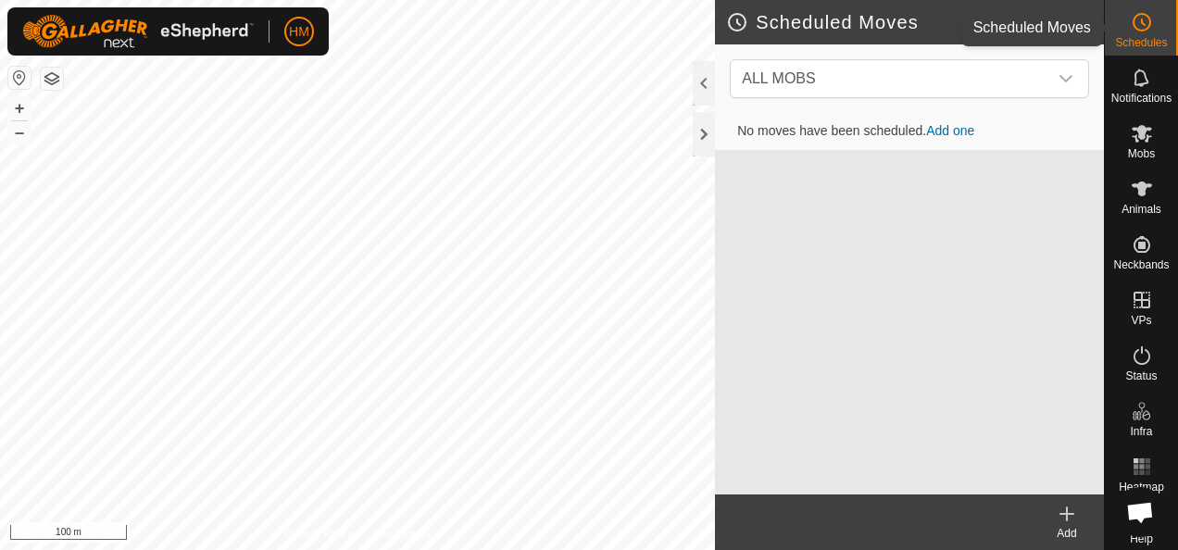
click at [1144, 26] on icon at bounding box center [1142, 22] width 22 height 22
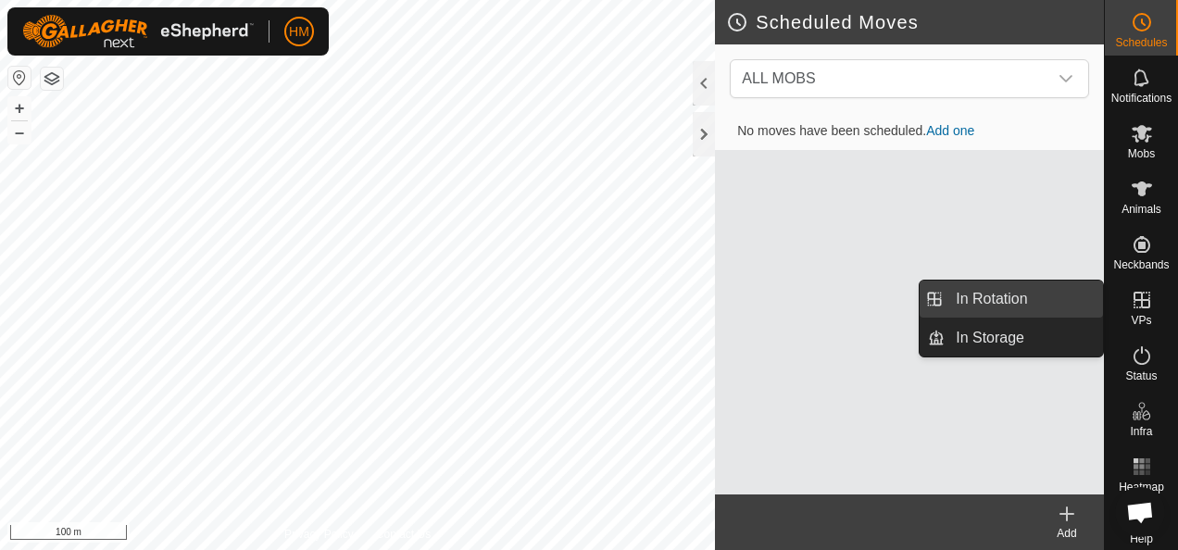
click at [1009, 295] on link "In Rotation" at bounding box center [1023, 299] width 158 height 37
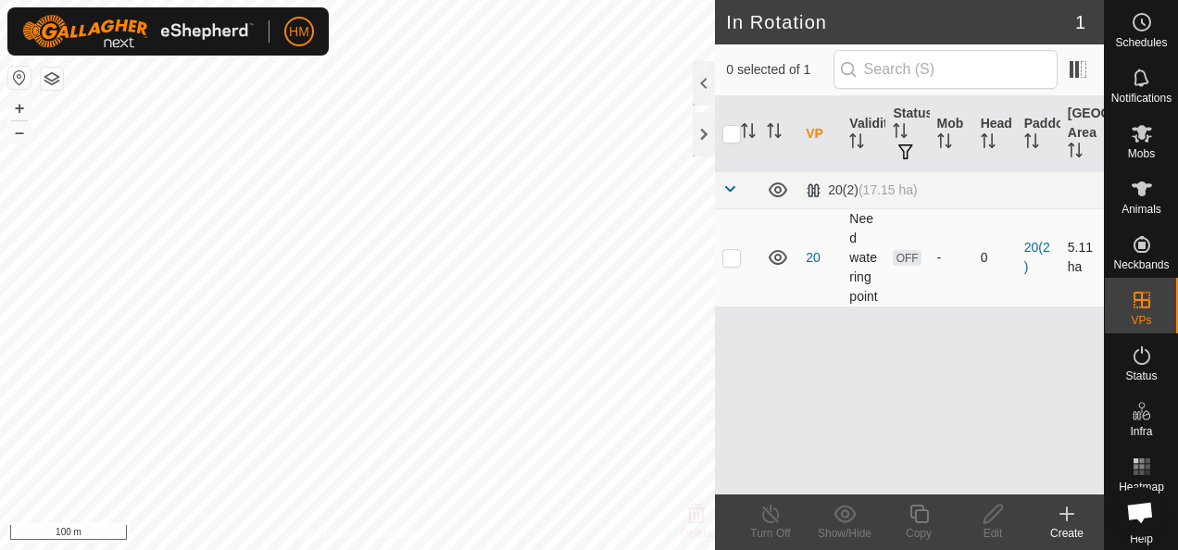
click at [731, 260] on p-checkbox at bounding box center [731, 257] width 19 height 15
checkbox input "true"
click at [993, 515] on icon at bounding box center [992, 514] width 23 height 22
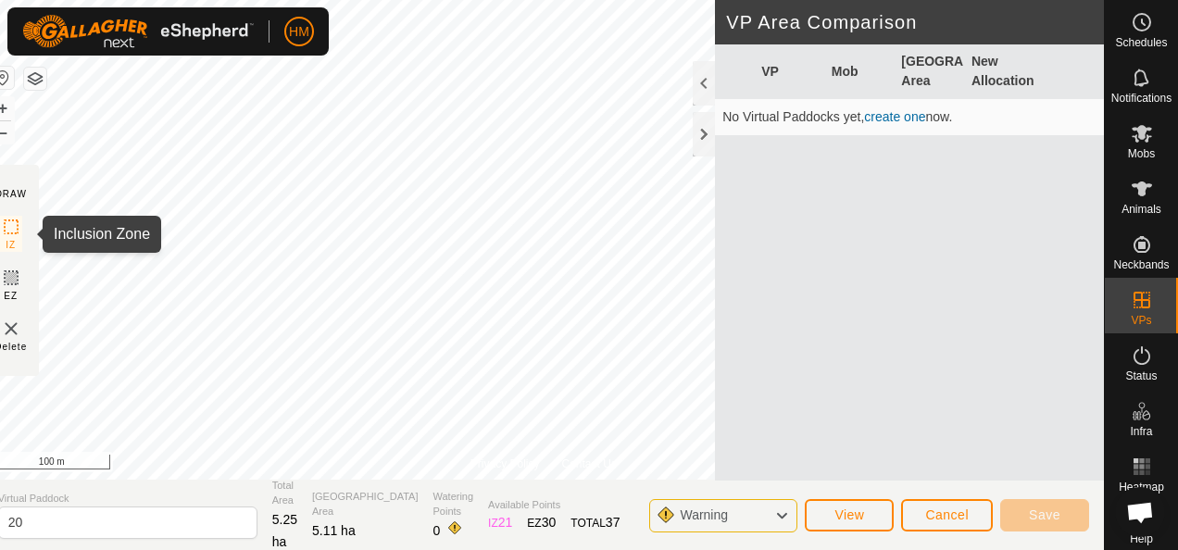
click at [22, 226] on icon at bounding box center [11, 227] width 22 height 22
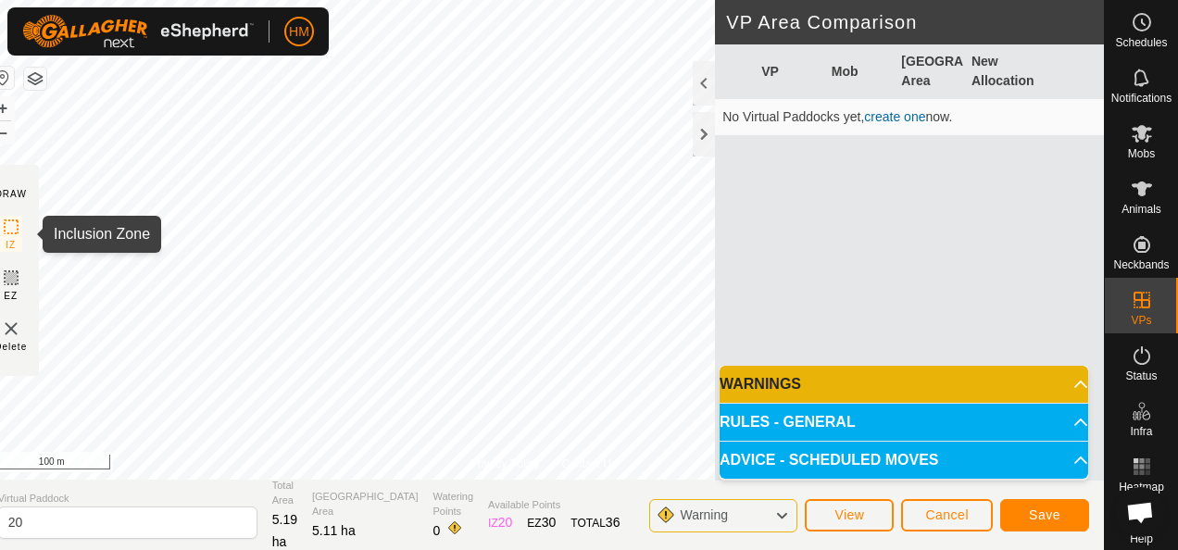
click at [19, 233] on rect at bounding box center [11, 226] width 15 height 15
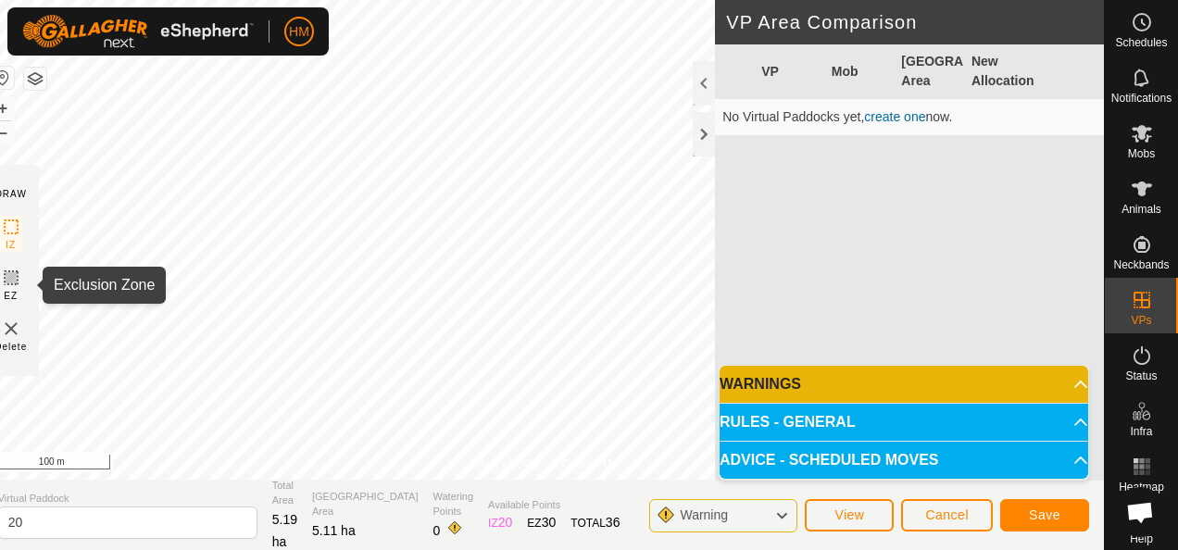
click at [19, 285] on rect at bounding box center [11, 277] width 15 height 15
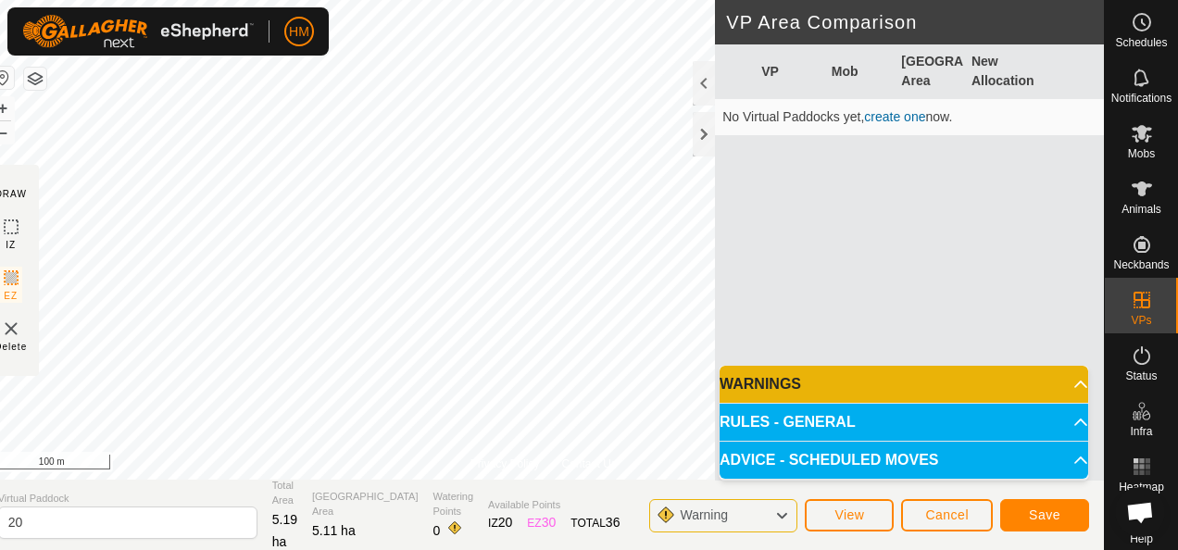
click at [22, 334] on img at bounding box center [11, 329] width 22 height 22
click at [770, 521] on div "Warning" at bounding box center [723, 515] width 148 height 33
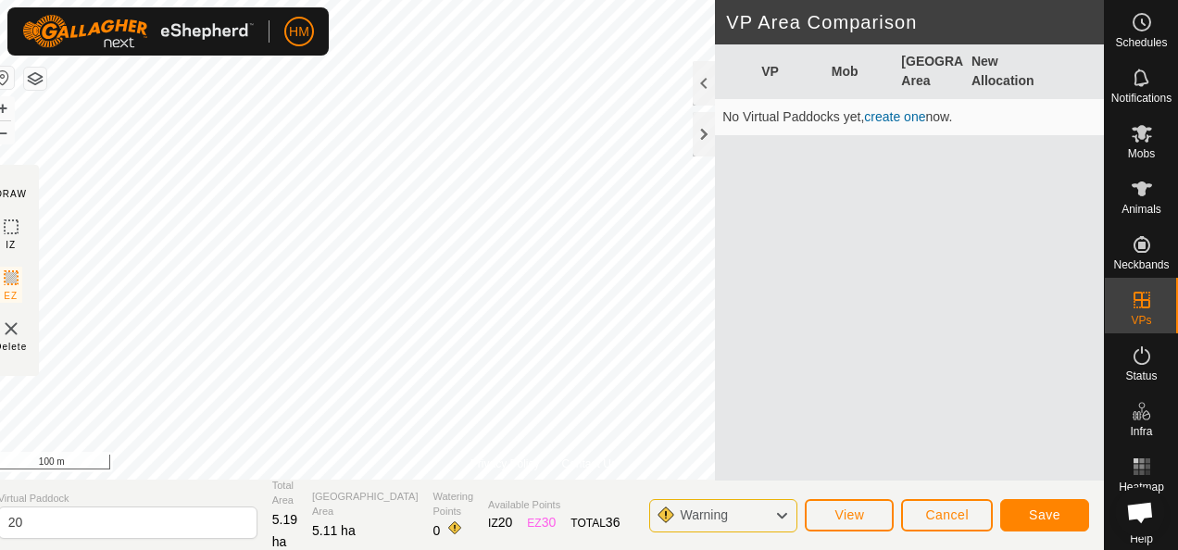
click at [791, 517] on div "Warning" at bounding box center [723, 515] width 148 height 33
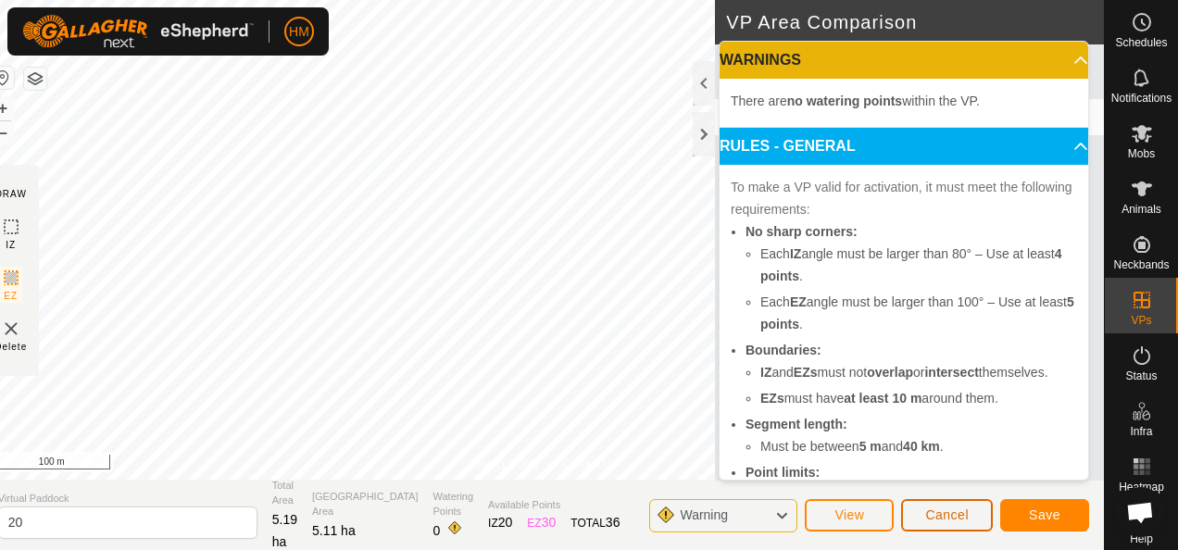
click at [928, 517] on span "Cancel" at bounding box center [947, 514] width 44 height 15
